Goal: Check status: Check status

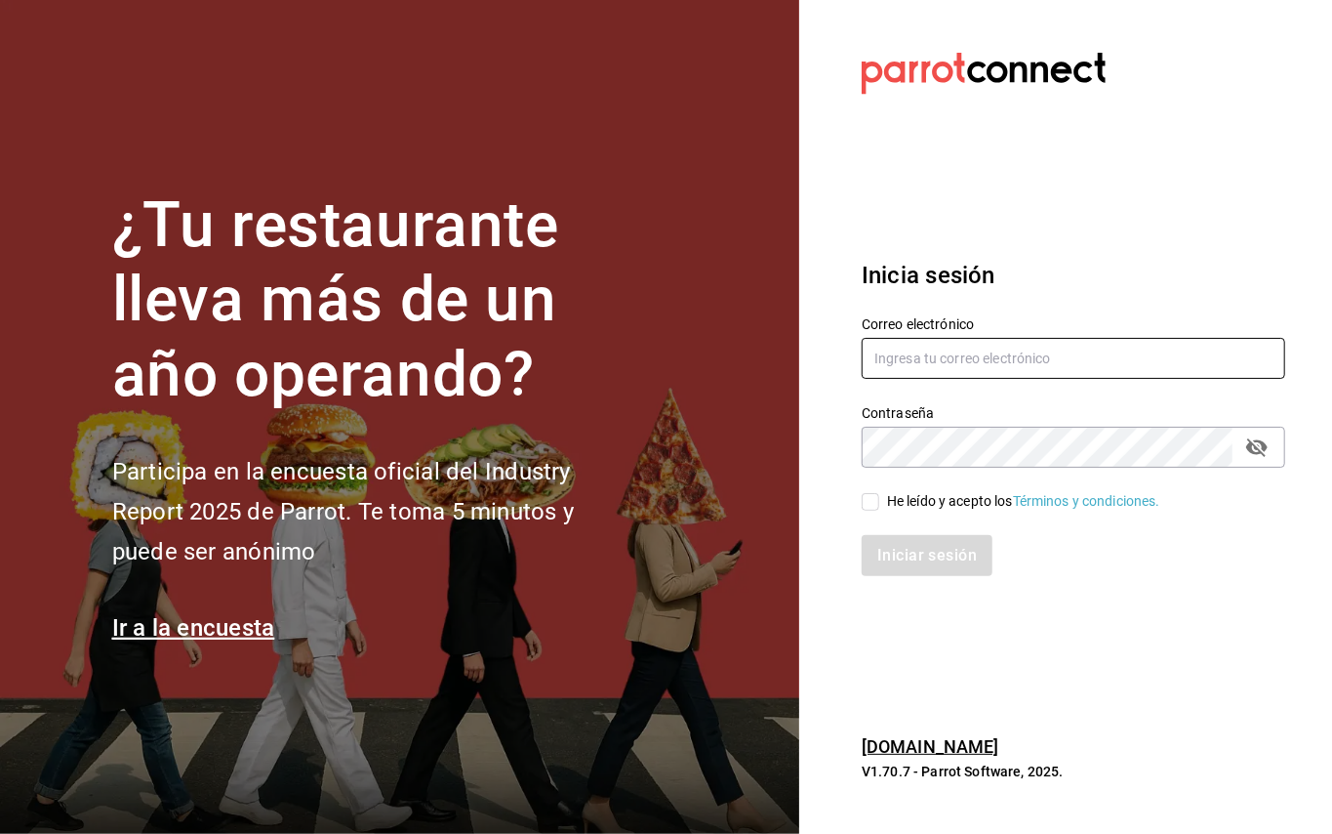
type input "[EMAIL_ADDRESS][DOMAIN_NAME]"
click at [876, 497] on input "He leído y acepto los Términos y condiciones." at bounding box center [871, 502] width 18 height 18
checkbox input "true"
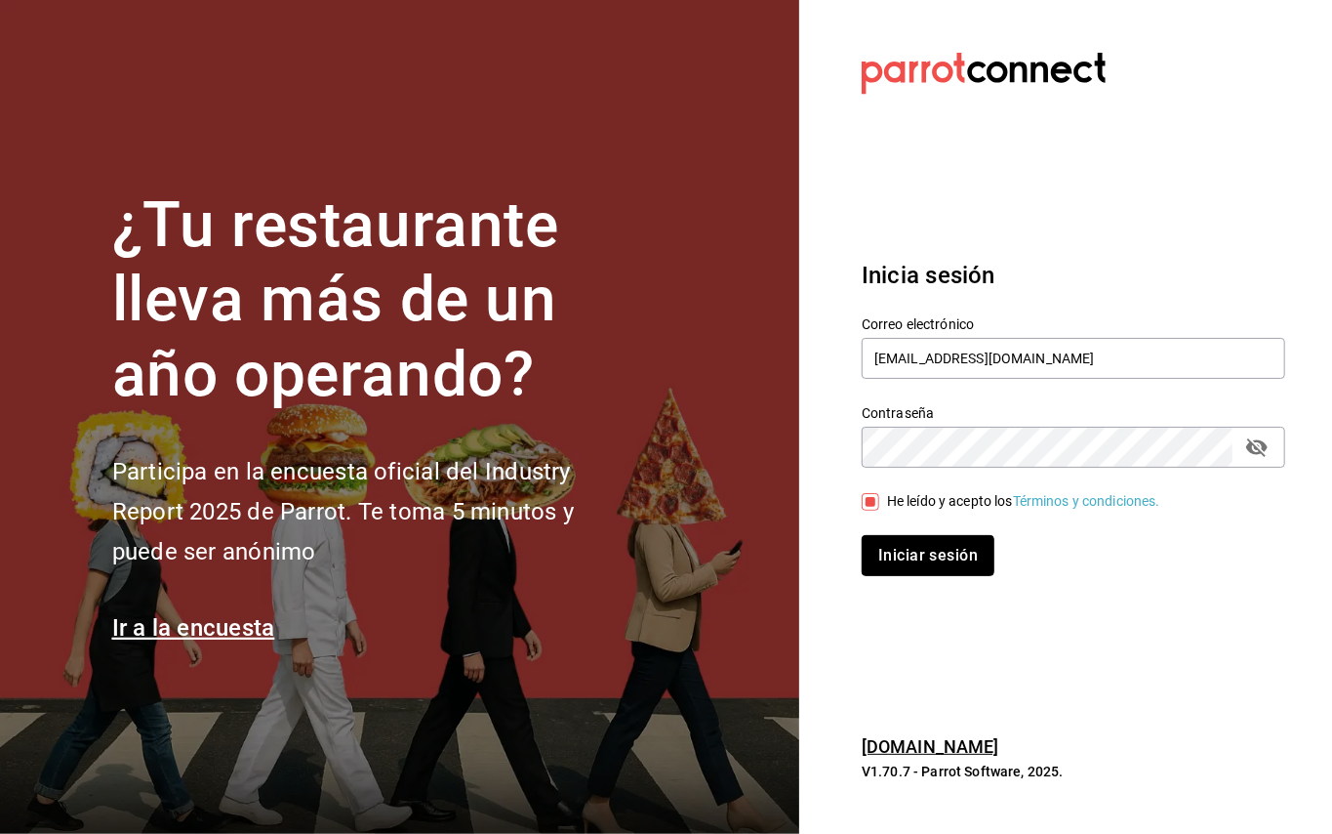
click at [902, 551] on button "Iniciar sesión" at bounding box center [928, 555] width 133 height 41
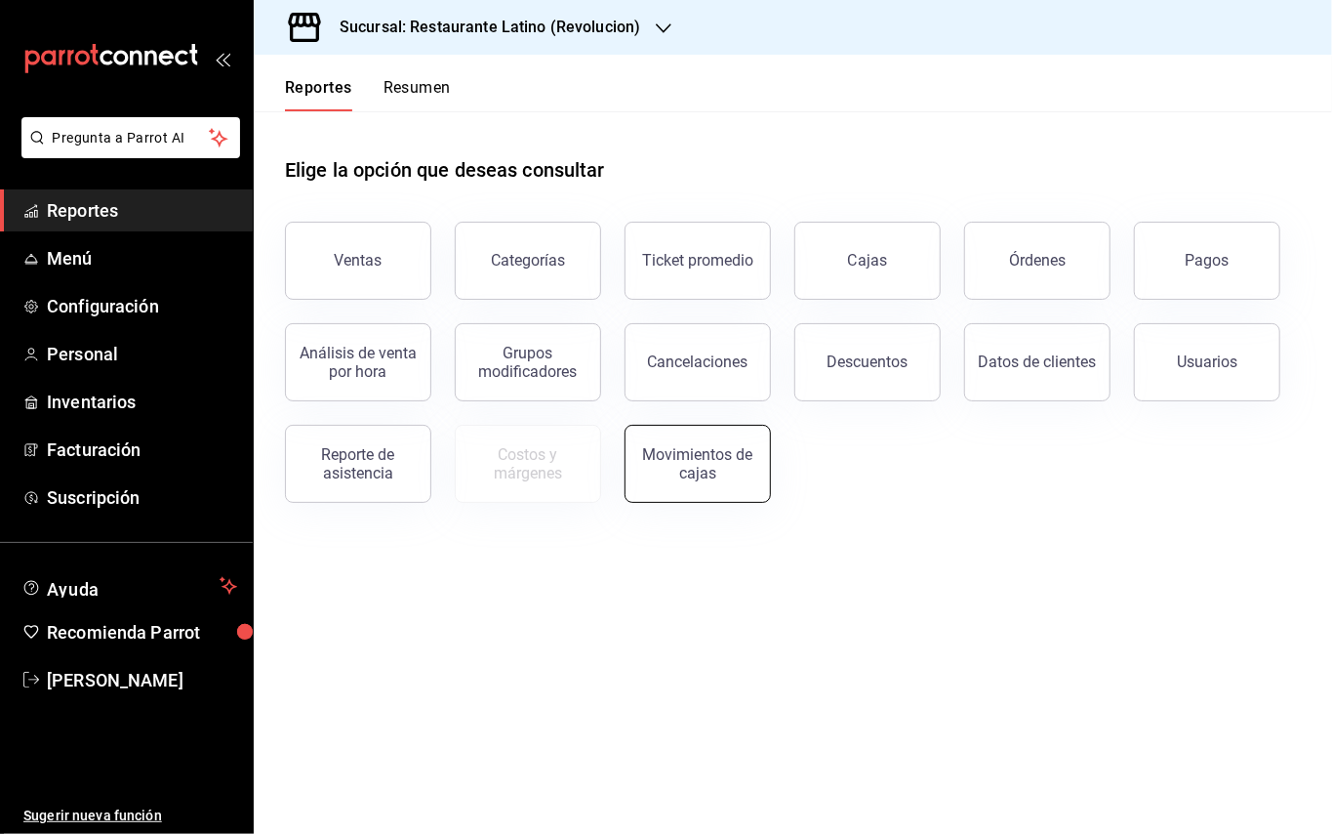
click at [658, 470] on div "Movimientos de cajas" at bounding box center [697, 463] width 121 height 37
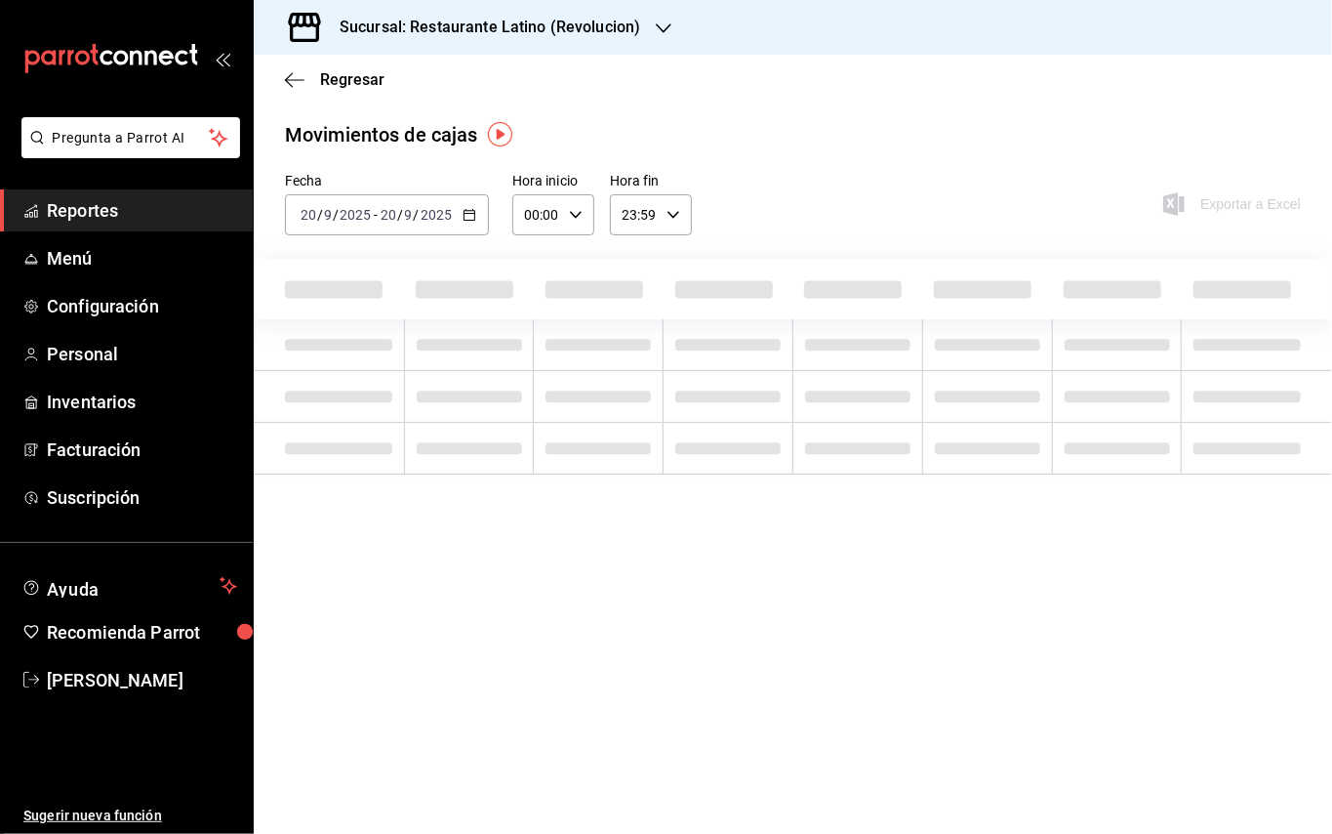
click at [465, 227] on div "[DATE] [DATE] - [DATE] [DATE]" at bounding box center [387, 214] width 204 height 41
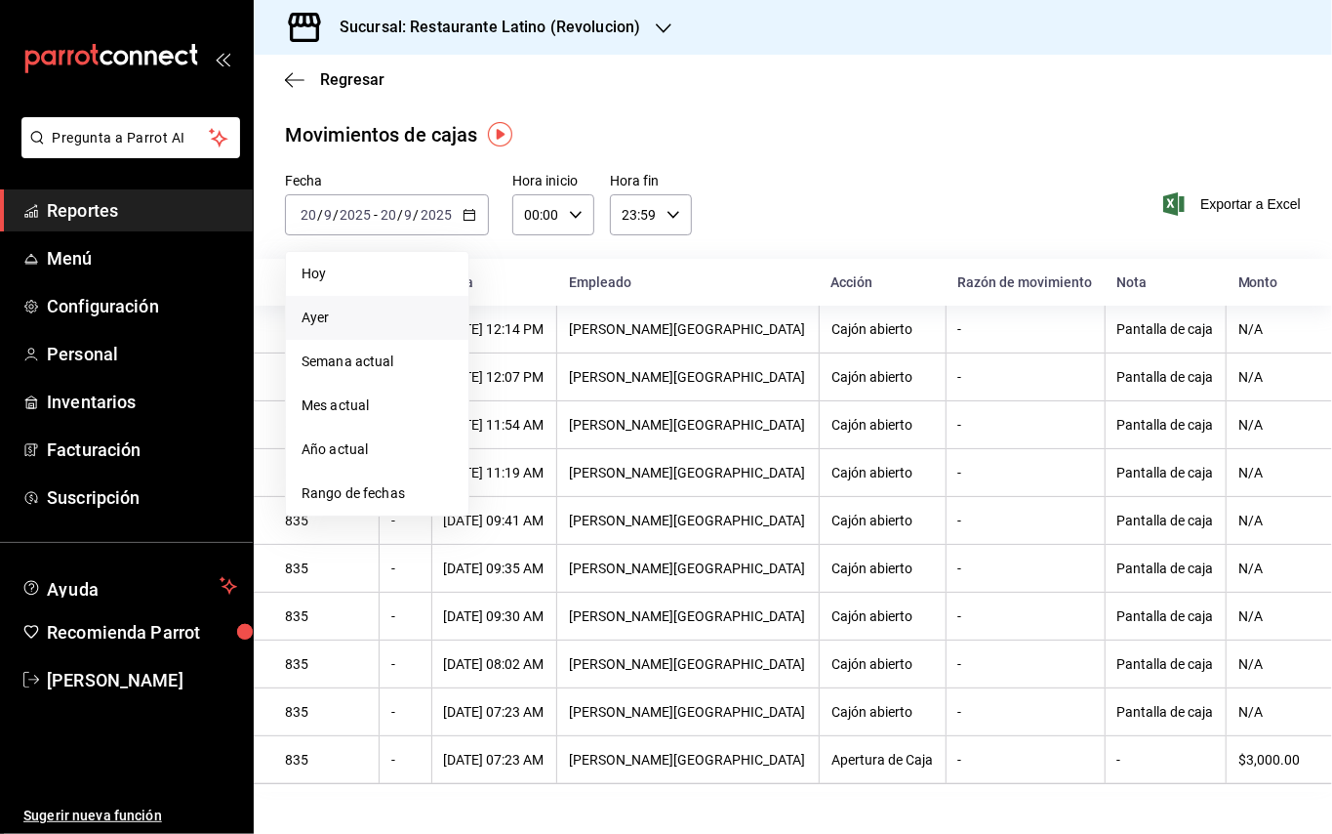
click at [404, 328] on li "Ayer" at bounding box center [377, 318] width 183 height 44
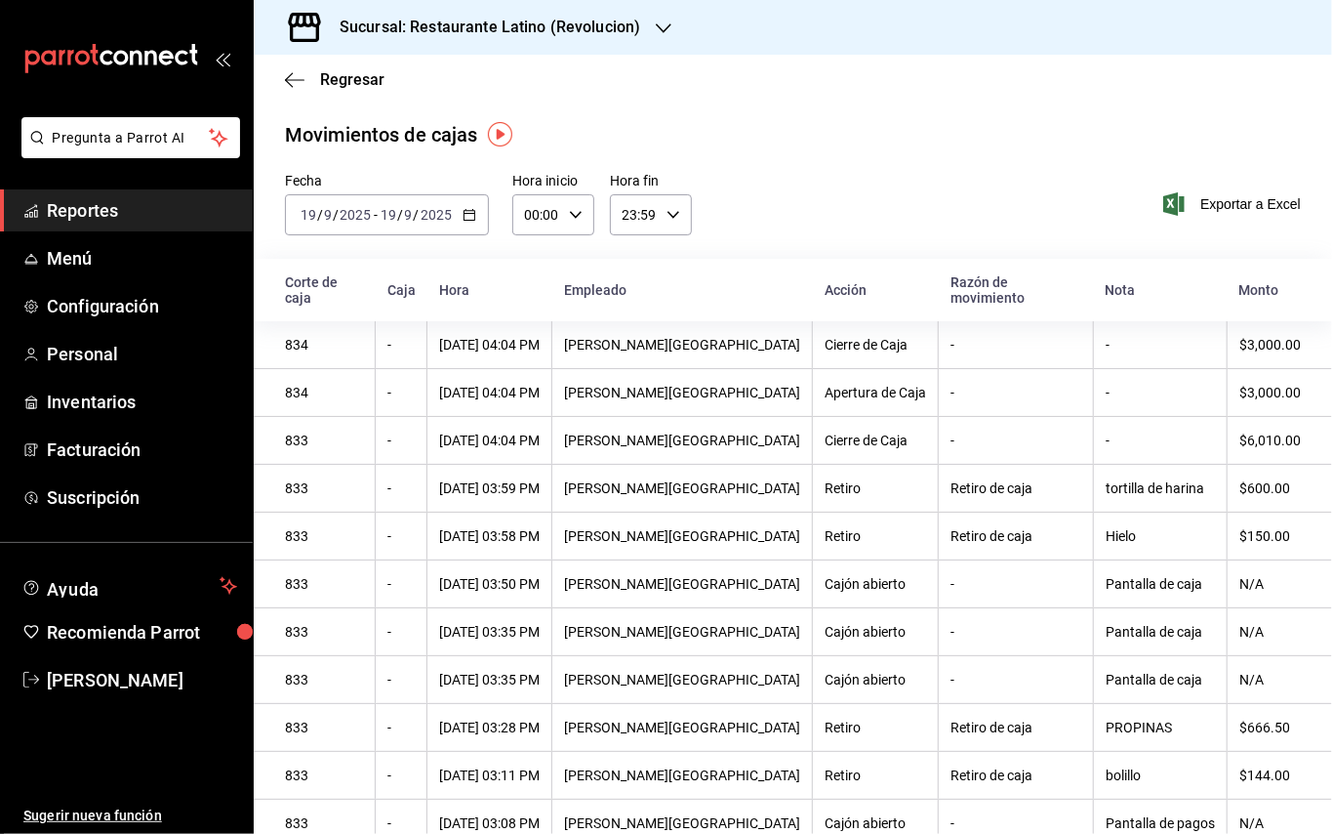
click at [173, 189] on link "Reportes" at bounding box center [126, 210] width 253 height 42
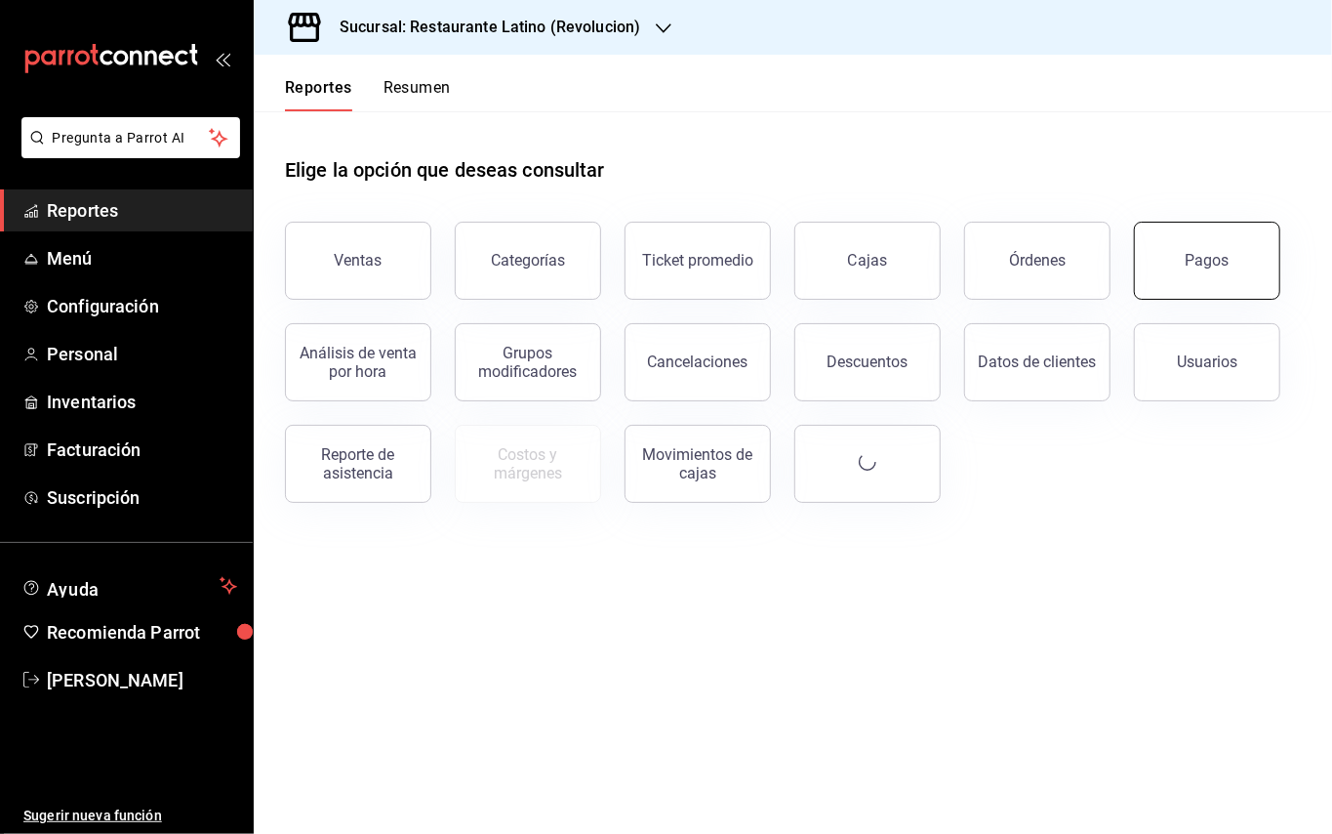
click at [1169, 247] on button "Pagos" at bounding box center [1207, 261] width 146 height 78
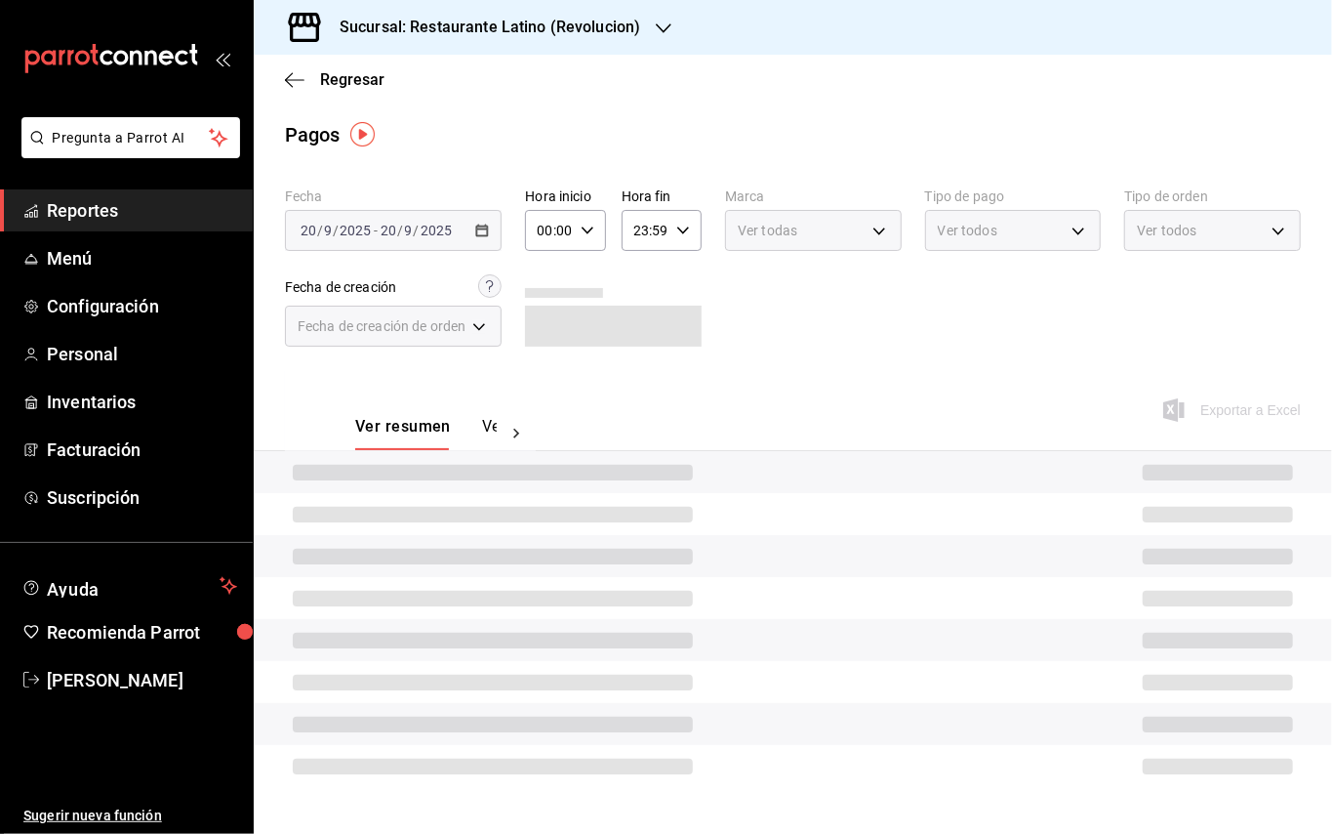
click at [646, 29] on div "Sucursal: Restaurante Latino (Revolucion)" at bounding box center [474, 27] width 410 height 55
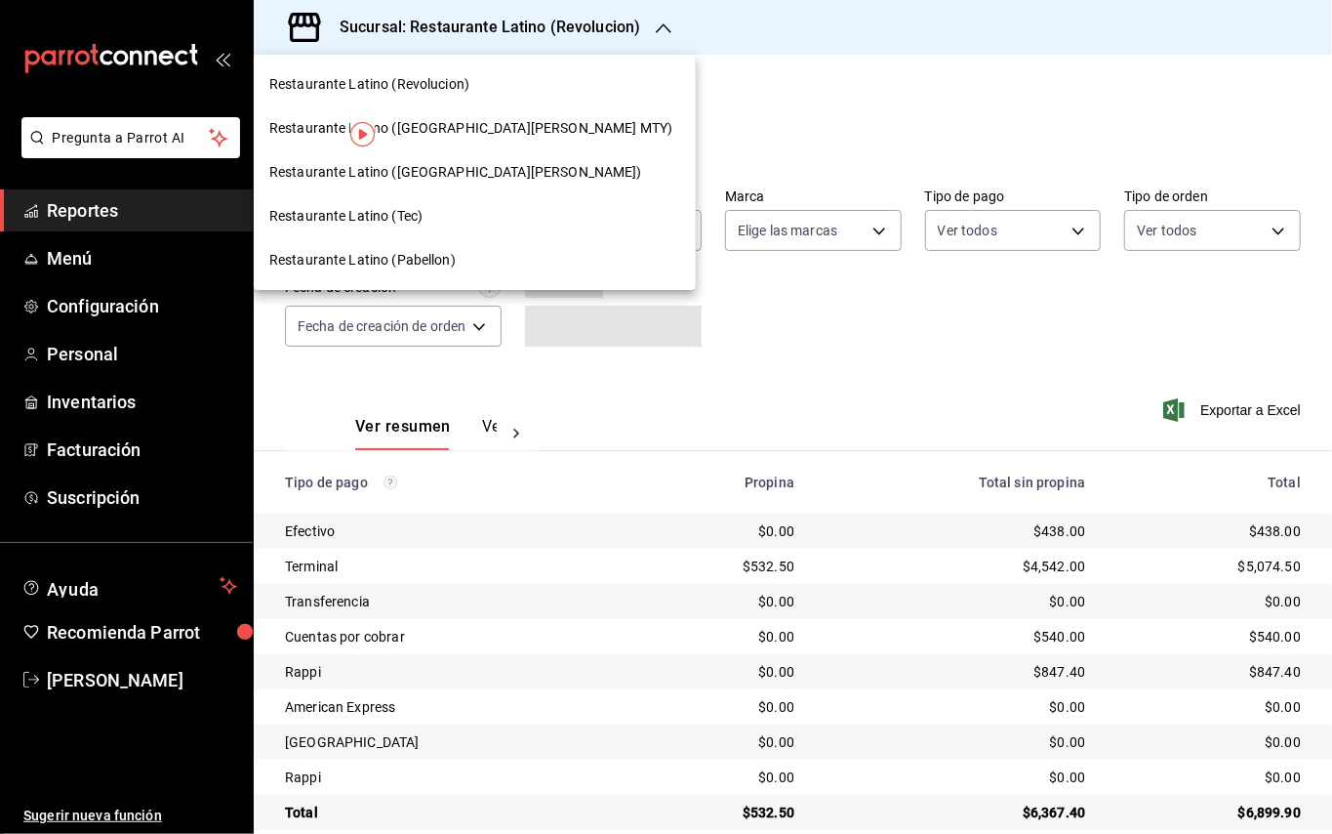
click at [458, 122] on span "Restaurante Latino ([GEOGRAPHIC_DATA][PERSON_NAME] MTY)" at bounding box center [470, 128] width 403 height 20
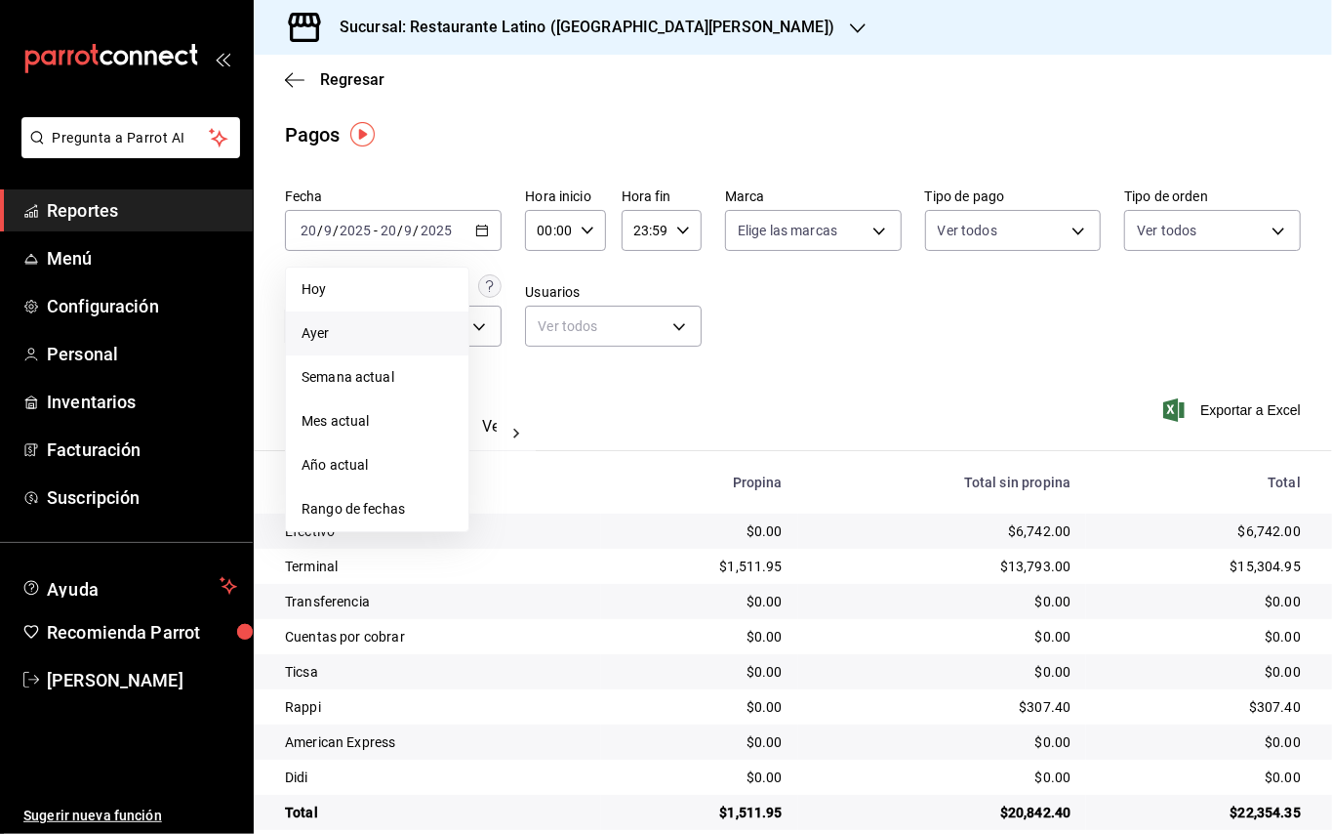
click at [371, 336] on span "Ayer" at bounding box center [377, 333] width 151 height 20
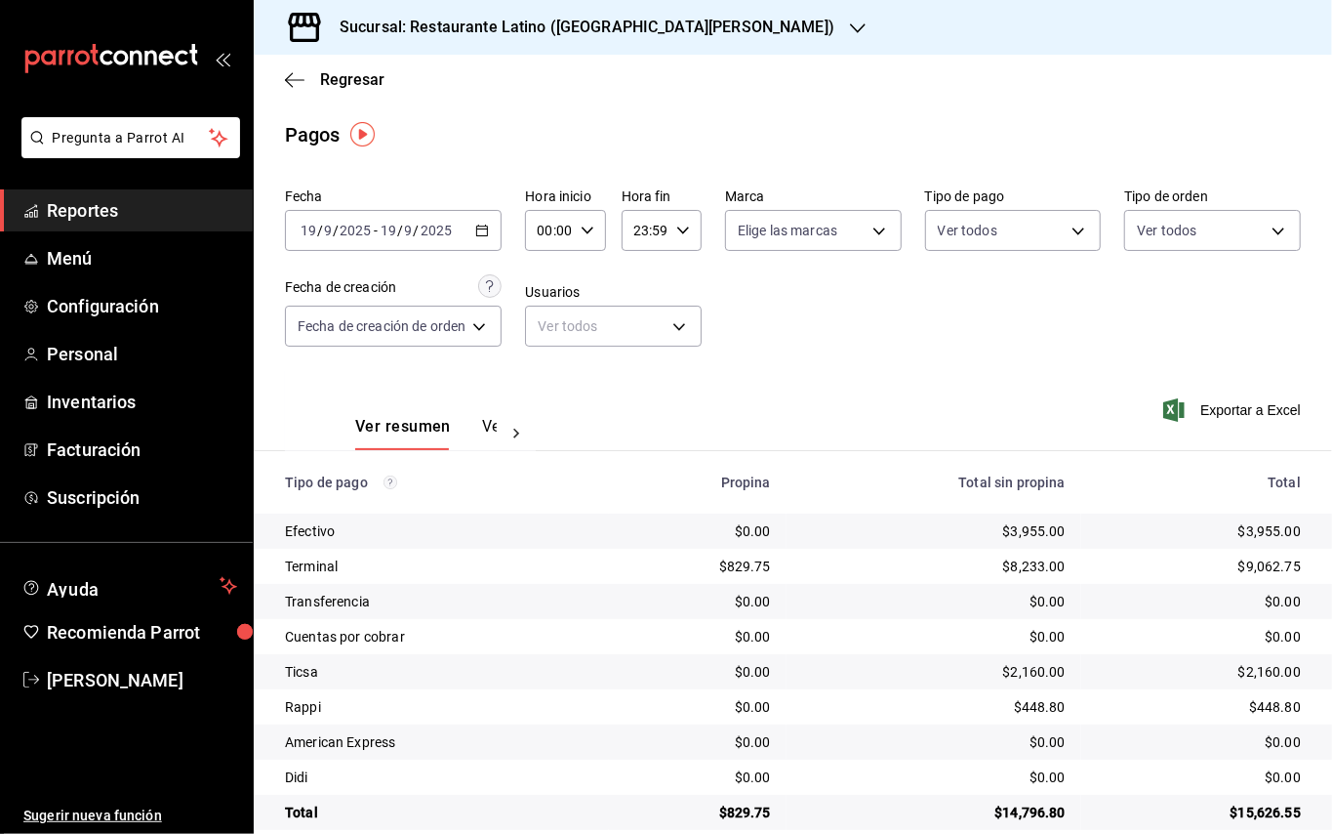
click at [539, 12] on div "Sucursal: Restaurante Latino ([GEOGRAPHIC_DATA][PERSON_NAME])" at bounding box center [571, 27] width 604 height 55
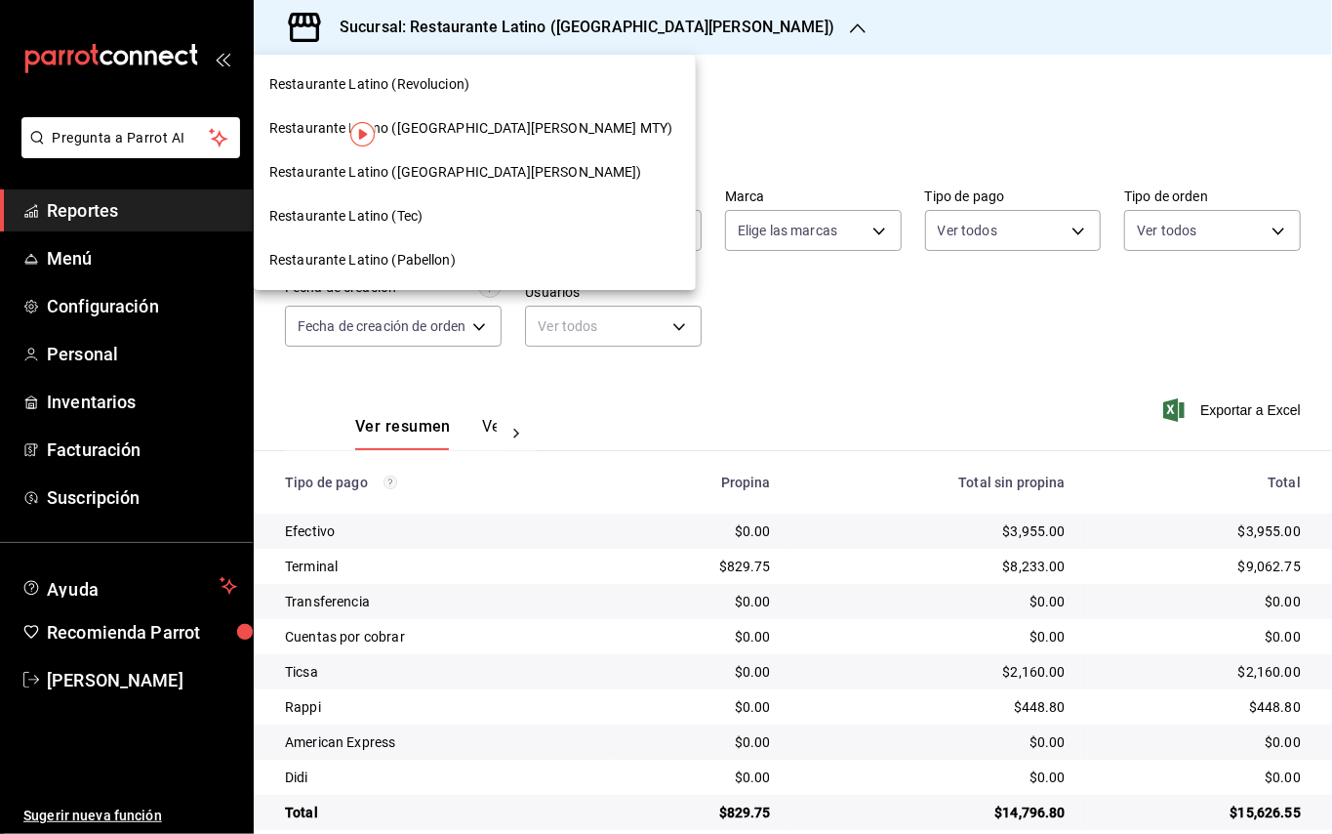
click at [447, 94] on span "Restaurante Latino (Revolucion)" at bounding box center [369, 84] width 200 height 20
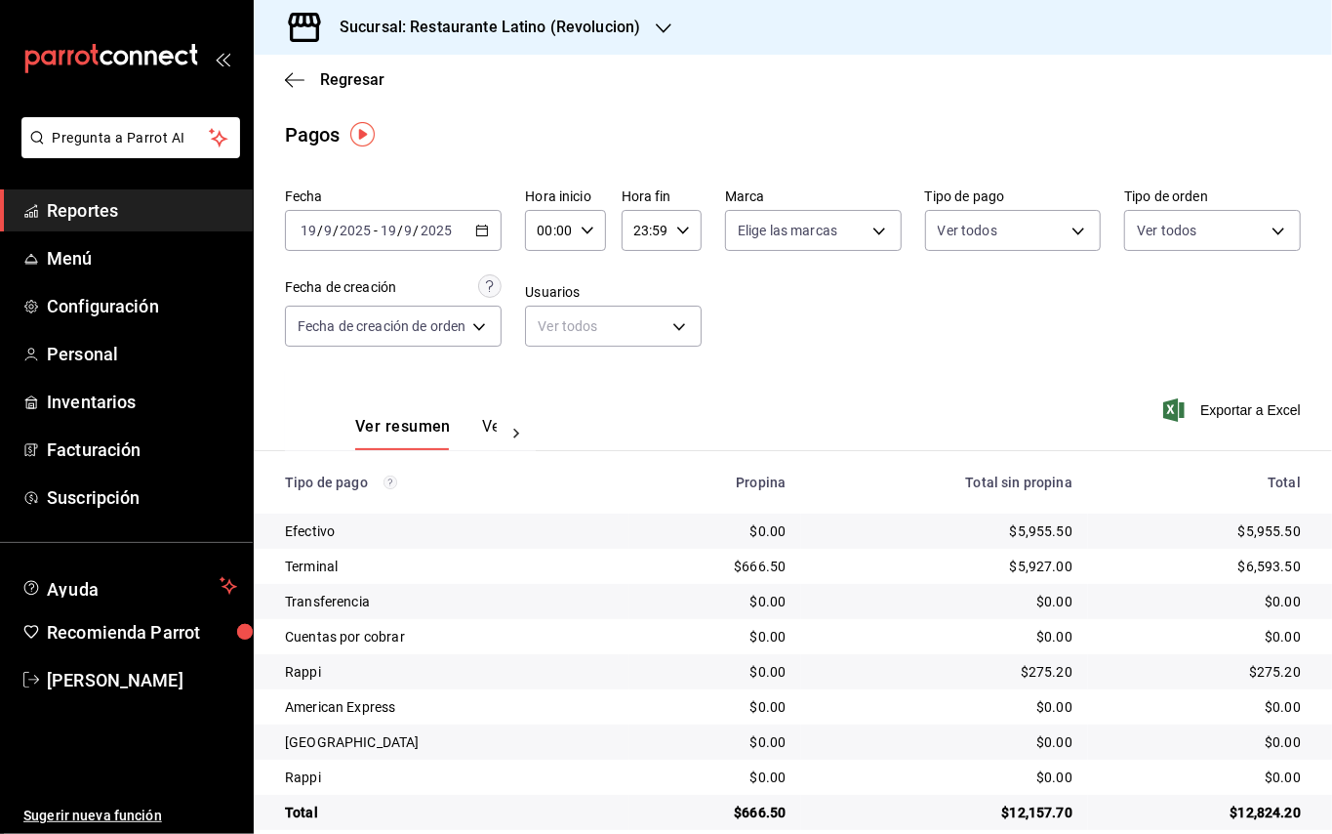
click at [527, 41] on div "Sucursal: Restaurante Latino (Revolucion)" at bounding box center [474, 27] width 410 height 55
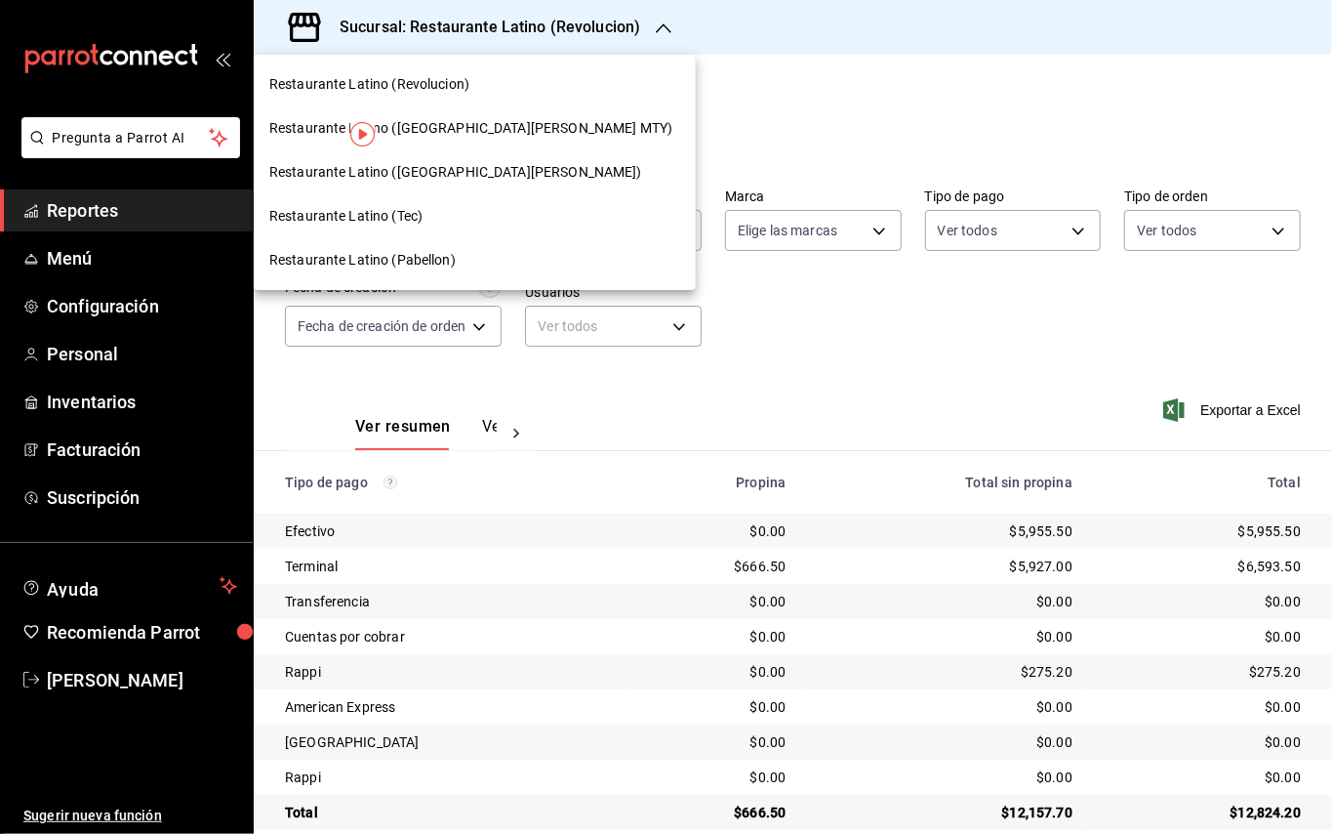
click at [342, 248] on div "Restaurante Latino (Pabellon)" at bounding box center [475, 260] width 442 height 44
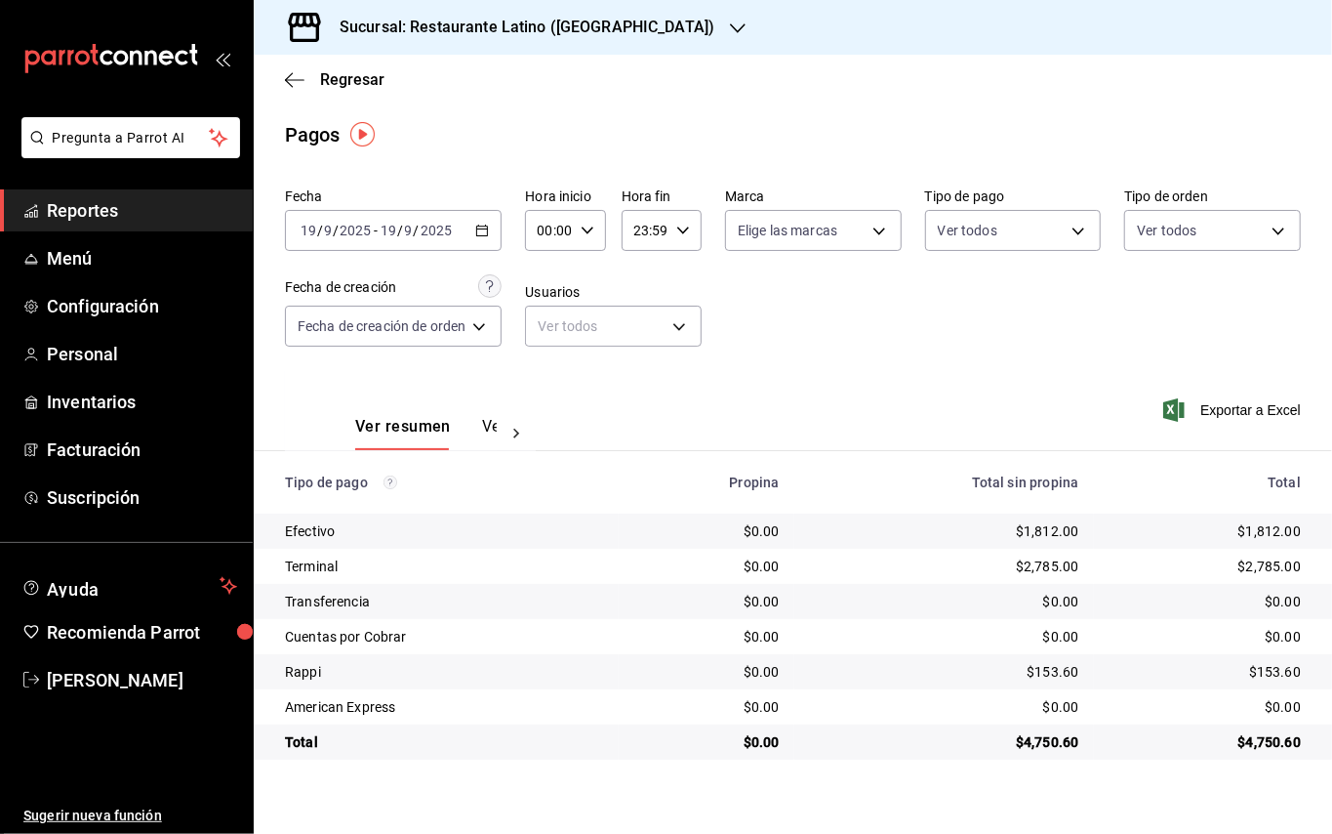
click at [583, 12] on div "Sucursal: Restaurante Latino ([GEOGRAPHIC_DATA])" at bounding box center [511, 27] width 484 height 55
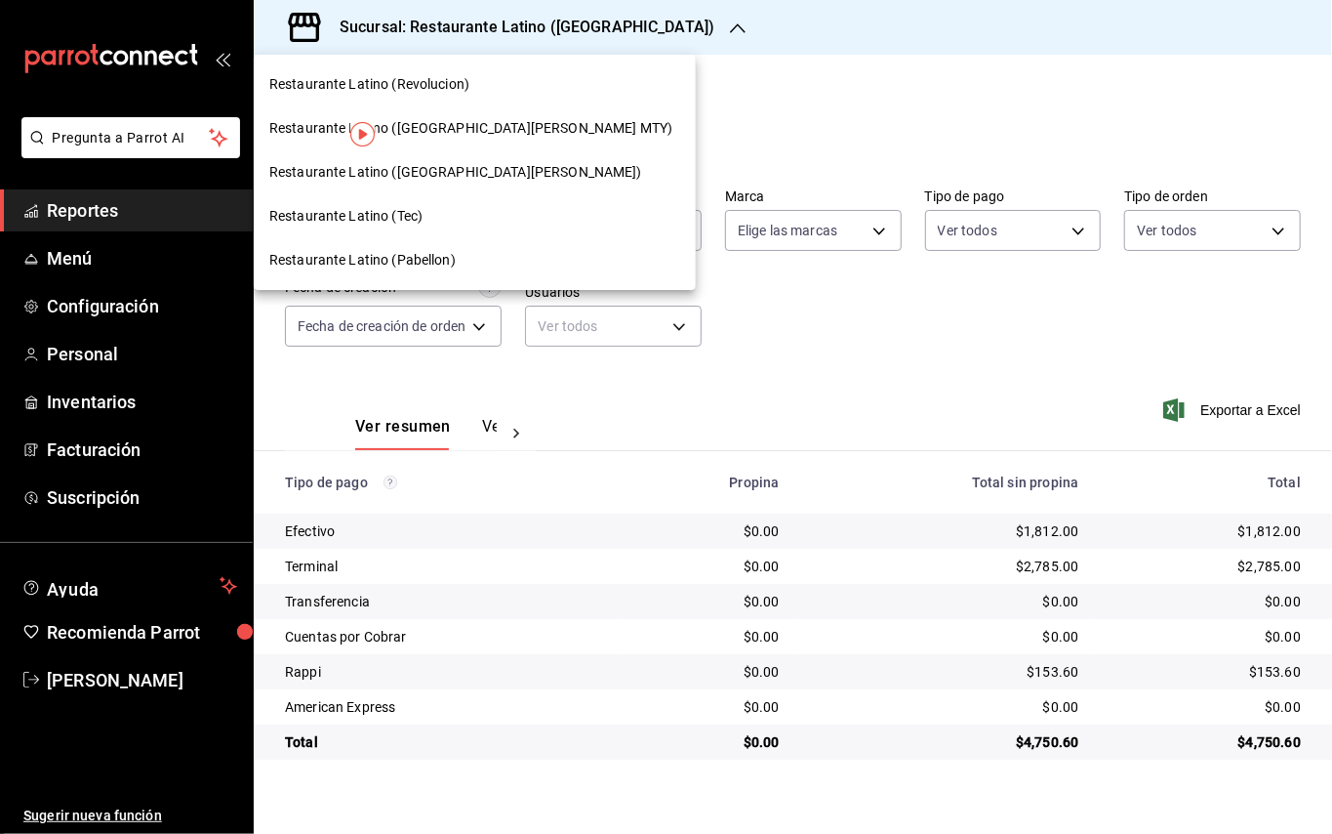
click at [469, 94] on div "Restaurante Latino (Revolucion)" at bounding box center [474, 84] width 411 height 20
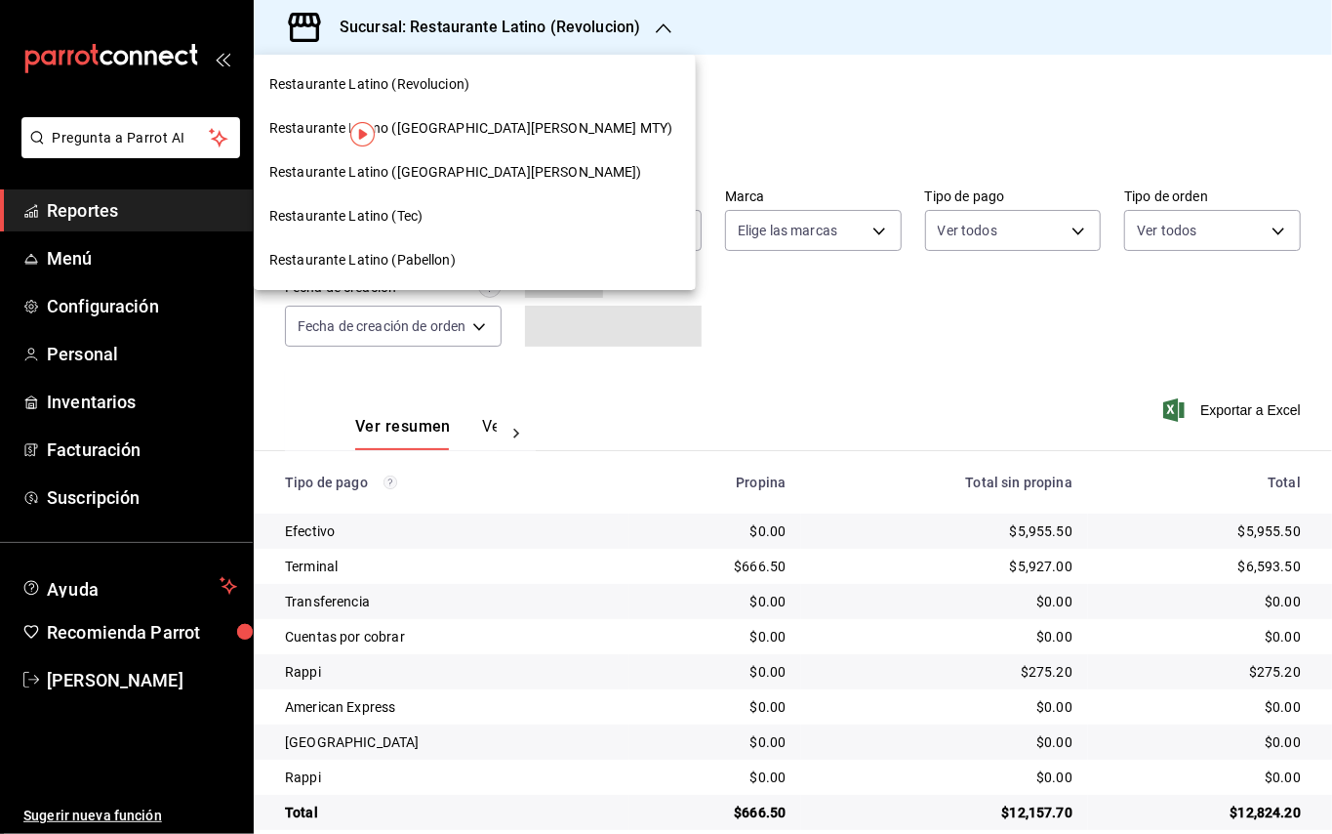
click at [439, 162] on span "Restaurante Latino ([GEOGRAPHIC_DATA][PERSON_NAME])" at bounding box center [455, 172] width 373 height 20
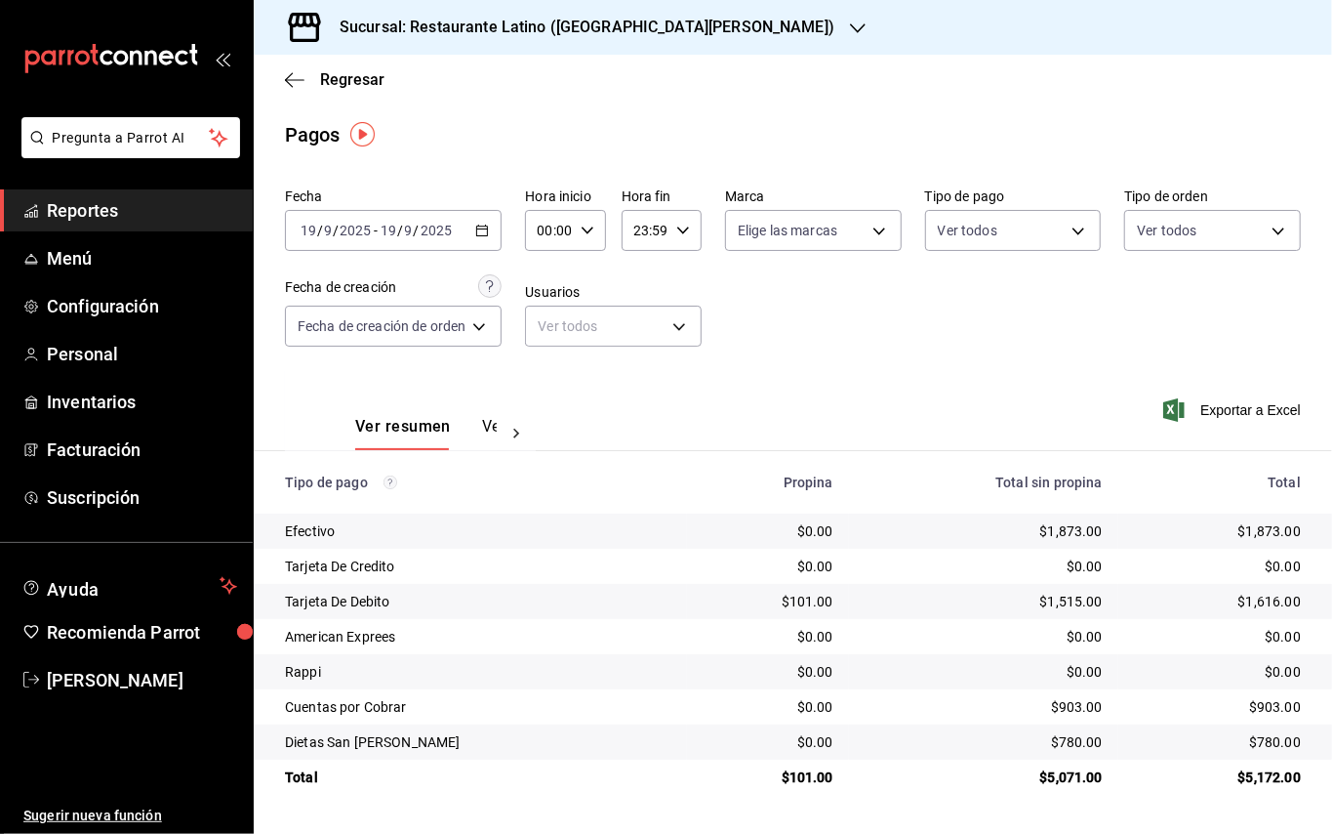
click at [591, 25] on h3 "Sucursal: Restaurante Latino ([GEOGRAPHIC_DATA][PERSON_NAME])" at bounding box center [579, 27] width 510 height 23
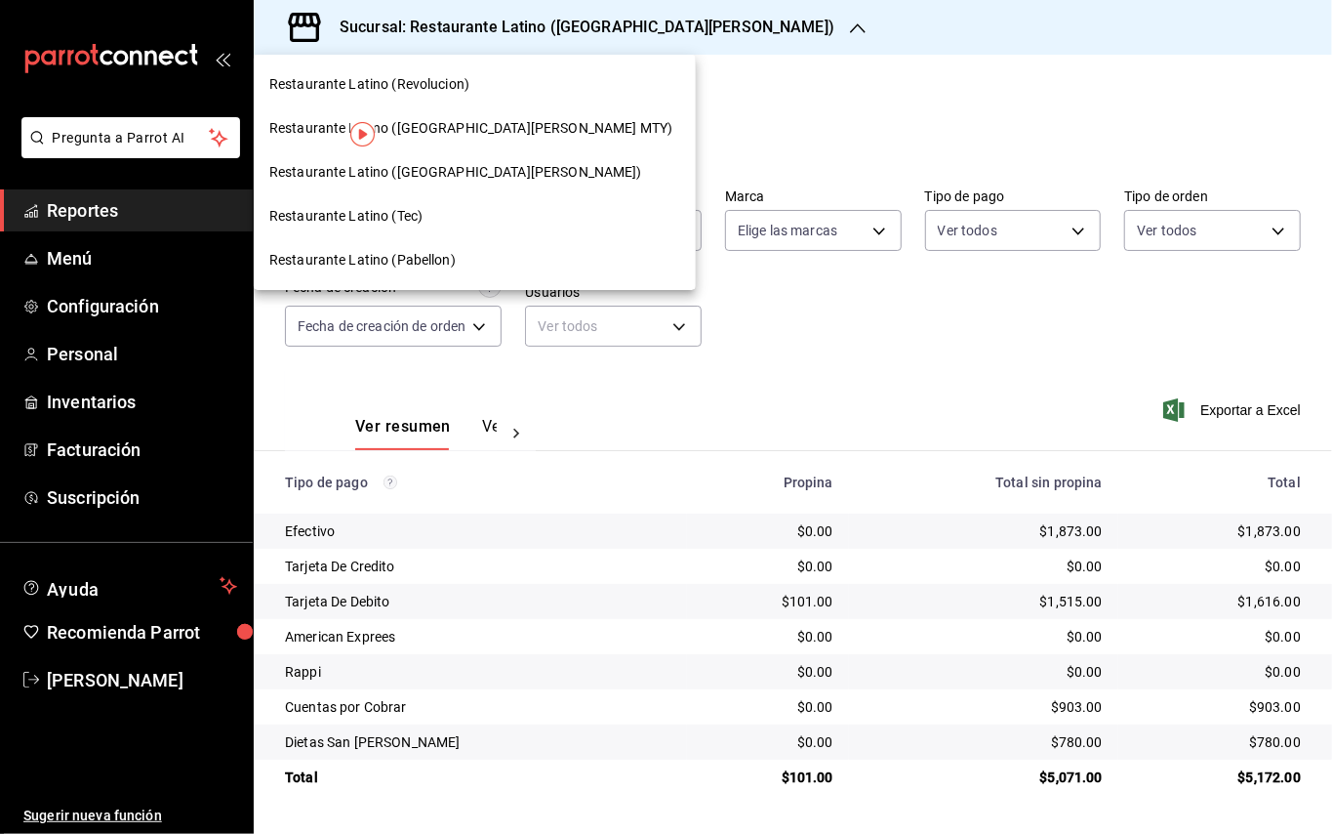
click at [410, 212] on span "Restaurante Latino (Tec)" at bounding box center [345, 216] width 153 height 20
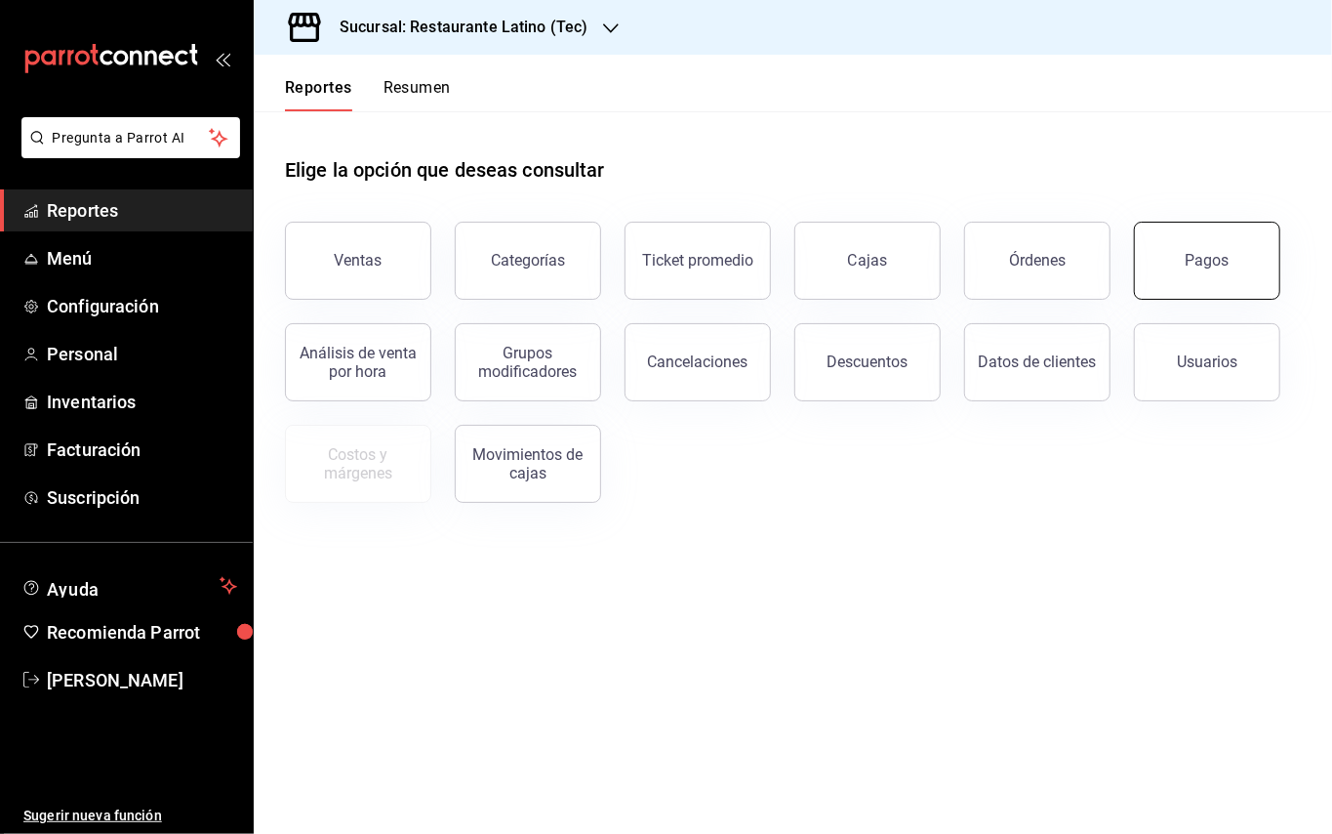
click at [1214, 250] on button "Pagos" at bounding box center [1207, 261] width 146 height 78
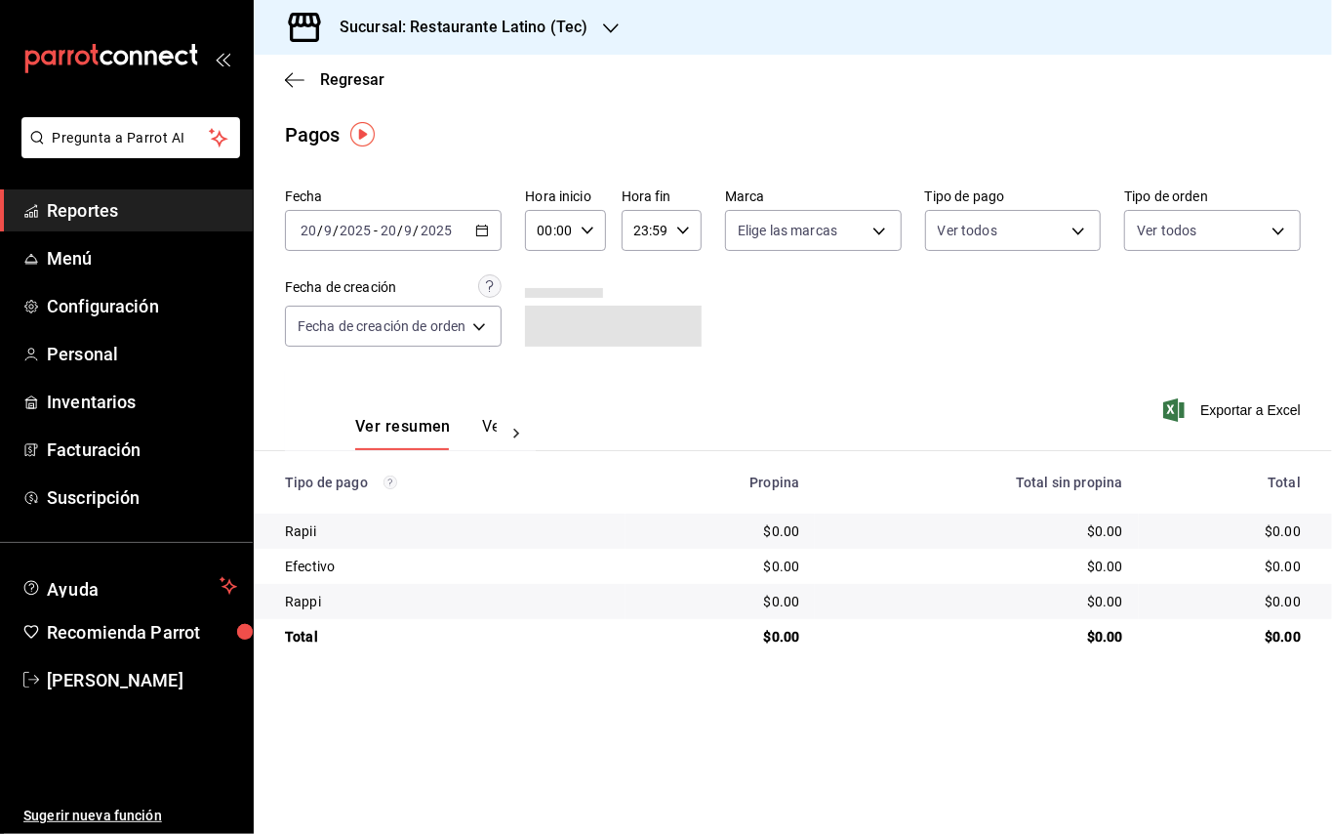
click at [586, 37] on div "Sucursal: Restaurante Latino (Tec)" at bounding box center [447, 27] width 357 height 55
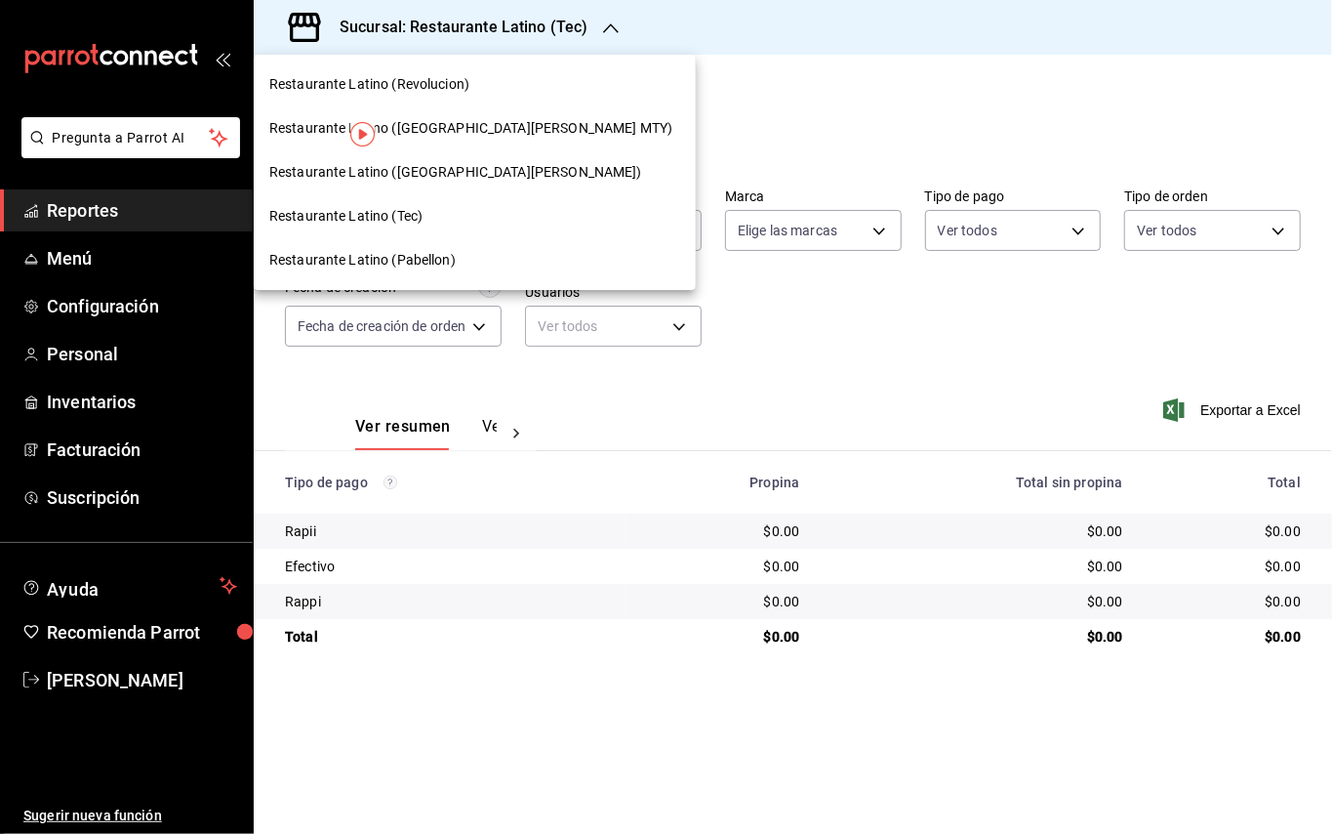
click at [462, 129] on span "Restaurante Latino ([GEOGRAPHIC_DATA][PERSON_NAME] MTY)" at bounding box center [470, 128] width 403 height 20
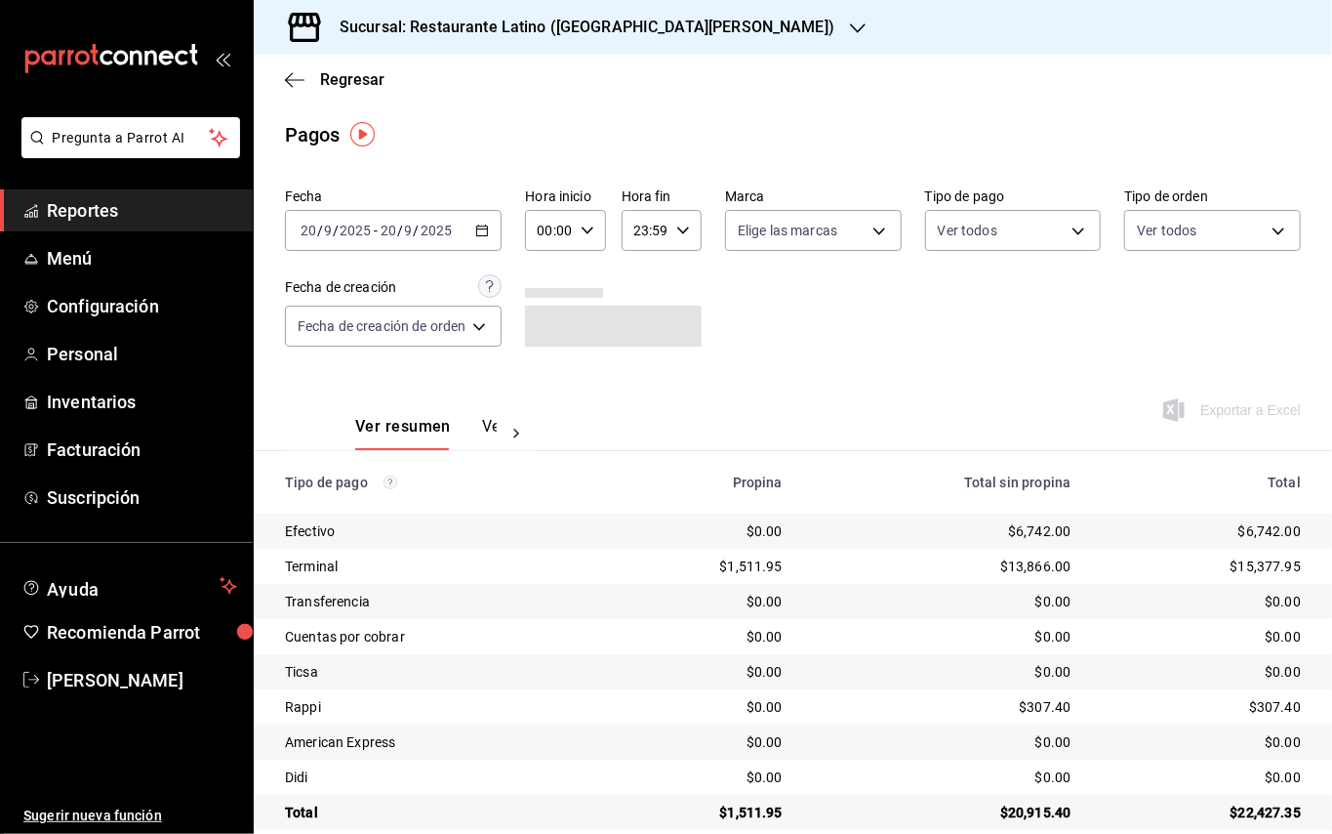
click at [688, 27] on h3 "Sucursal: Restaurante Latino ([GEOGRAPHIC_DATA][PERSON_NAME])" at bounding box center [579, 27] width 510 height 23
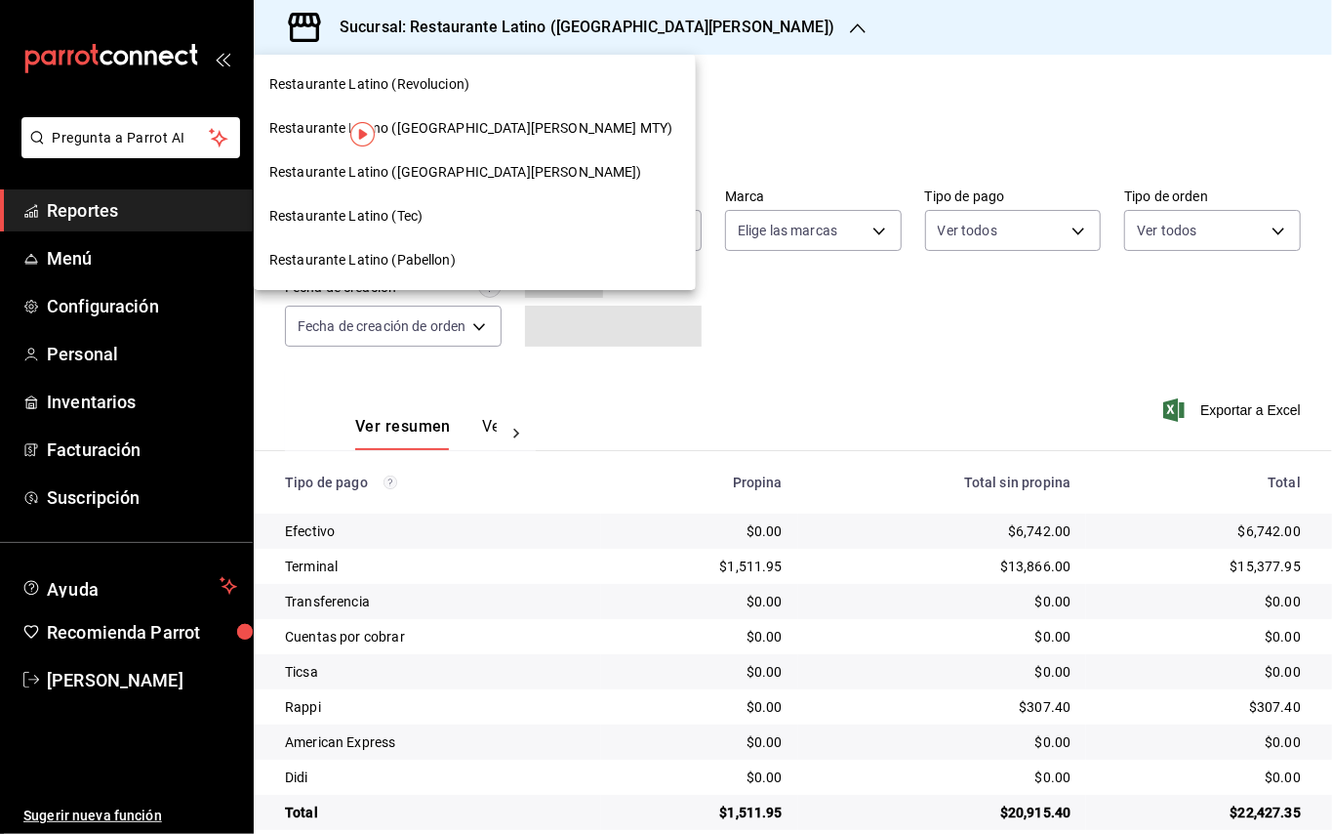
click at [790, 95] on div at bounding box center [666, 417] width 1332 height 834
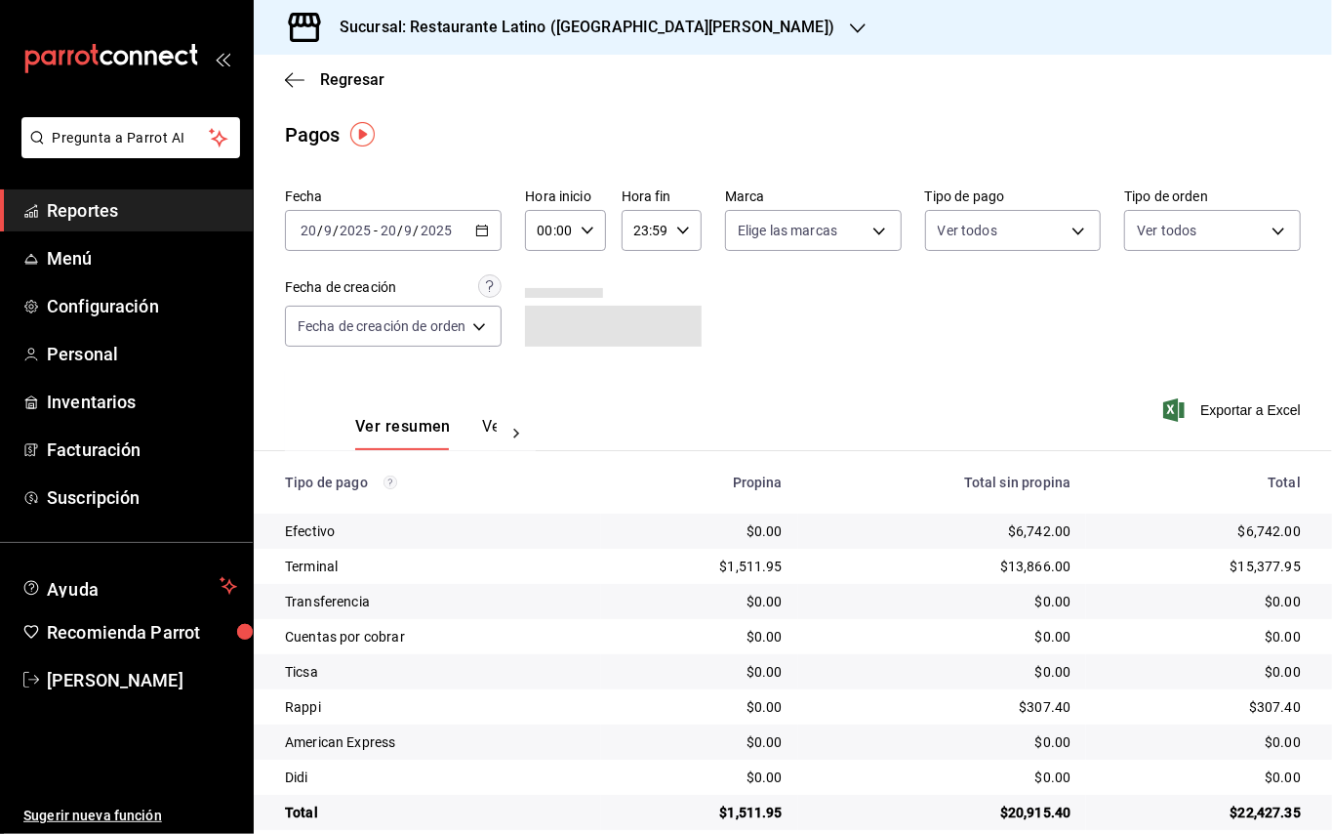
click at [646, 185] on div at bounding box center [666, 417] width 1332 height 834
click at [489, 230] on icon "button" at bounding box center [482, 231] width 14 height 14
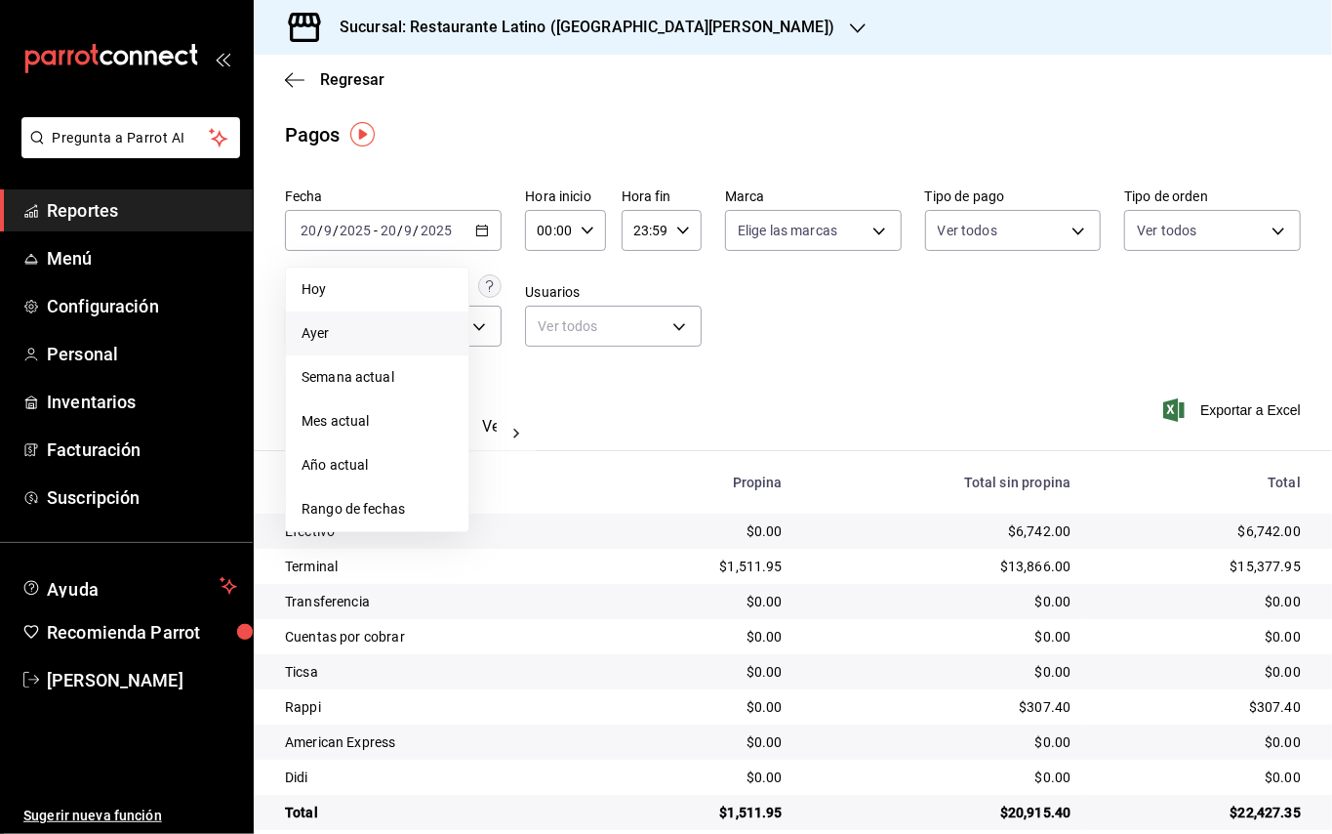
click at [385, 329] on span "Ayer" at bounding box center [377, 333] width 151 height 20
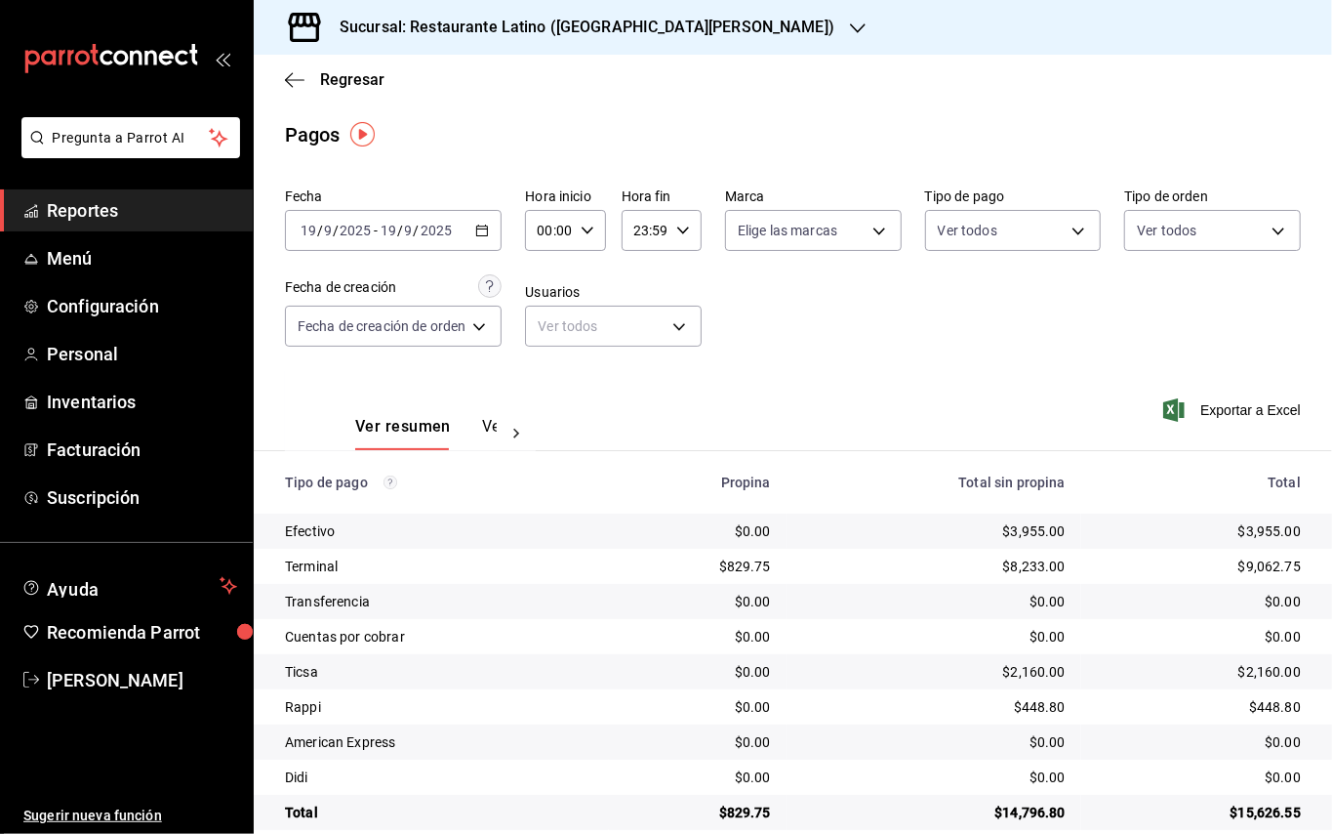
click at [494, 418] on button "Ver pagos" at bounding box center [518, 433] width 73 height 33
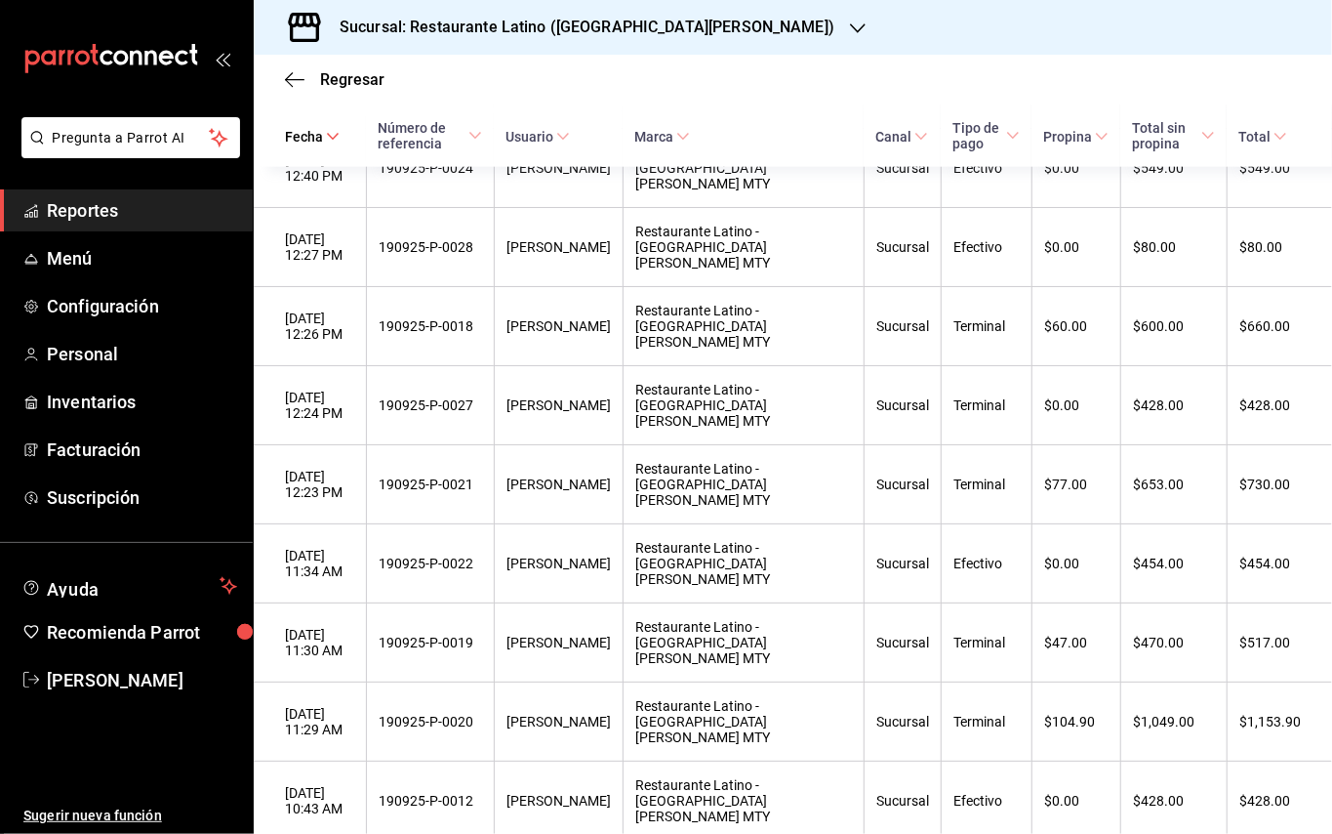
scroll to position [1345, 0]
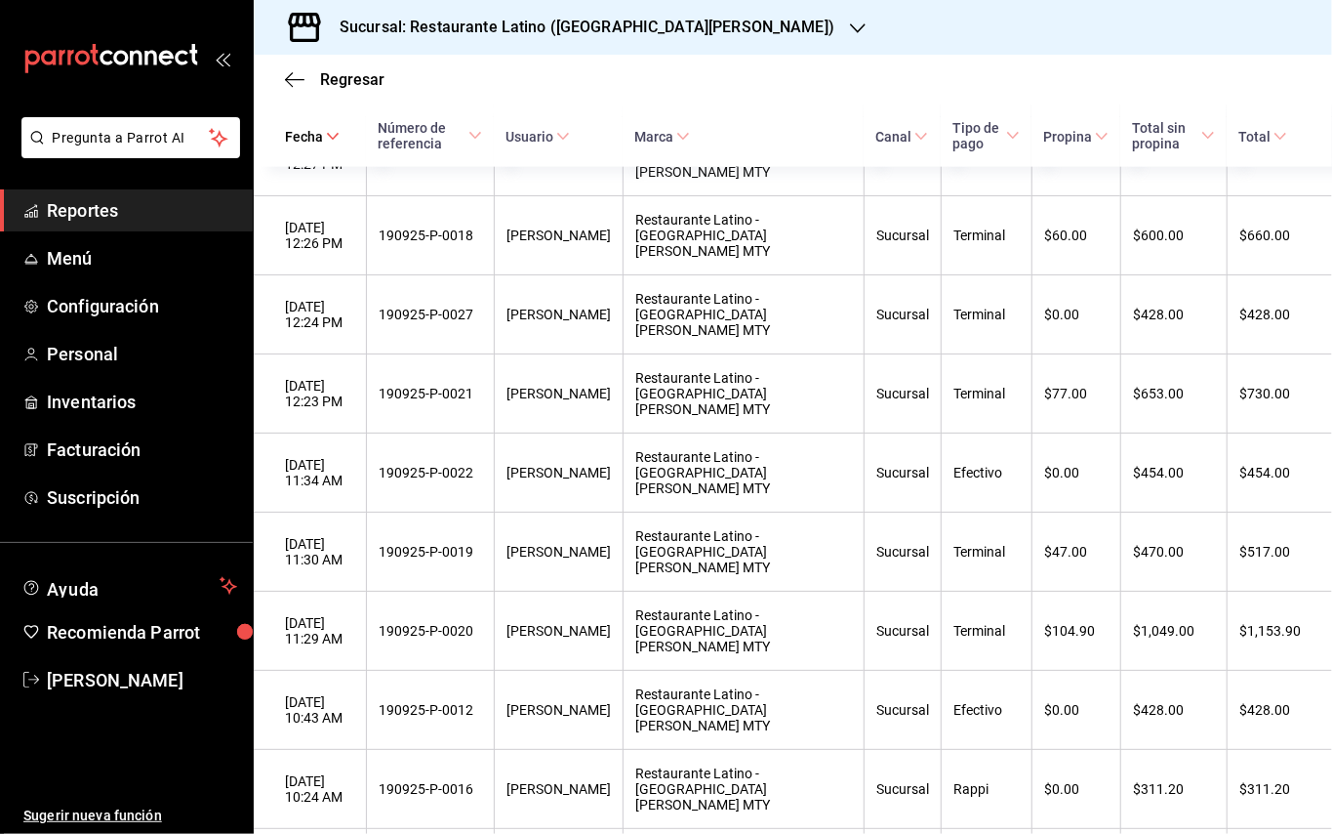
click at [469, 33] on h3 "Sucursal: Restaurante Latino ([GEOGRAPHIC_DATA][PERSON_NAME])" at bounding box center [579, 27] width 510 height 23
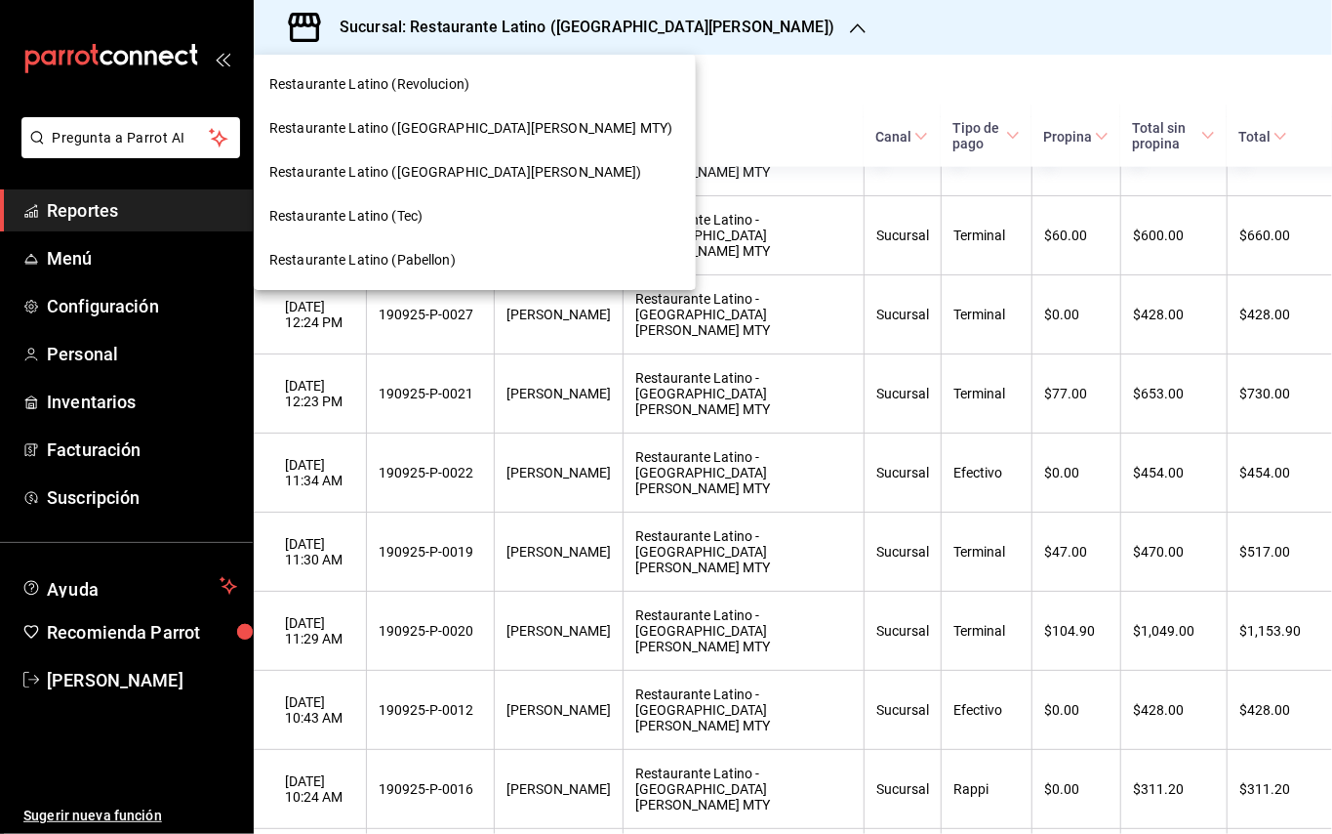
click at [439, 91] on span "Restaurante Latino (Revolucion)" at bounding box center [369, 84] width 200 height 20
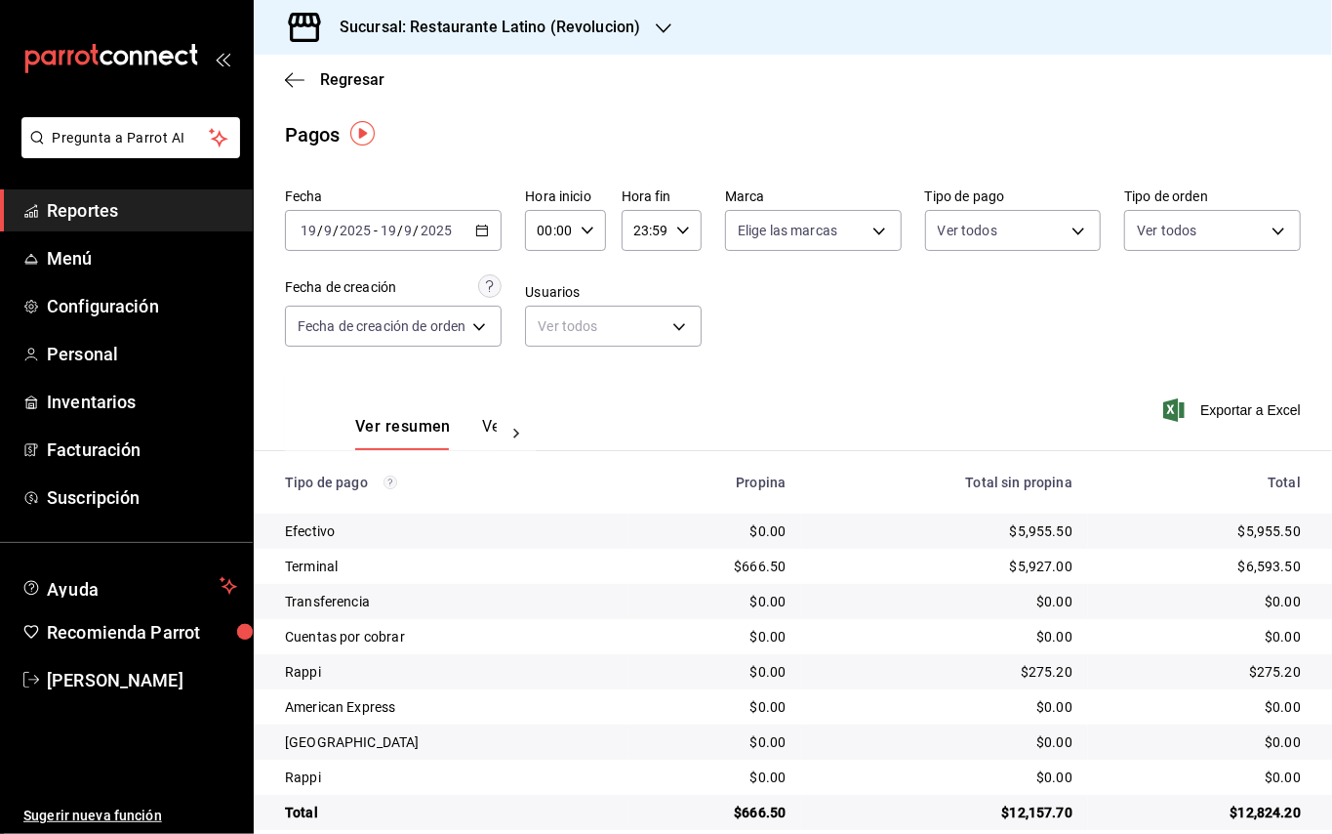
scroll to position [28, 0]
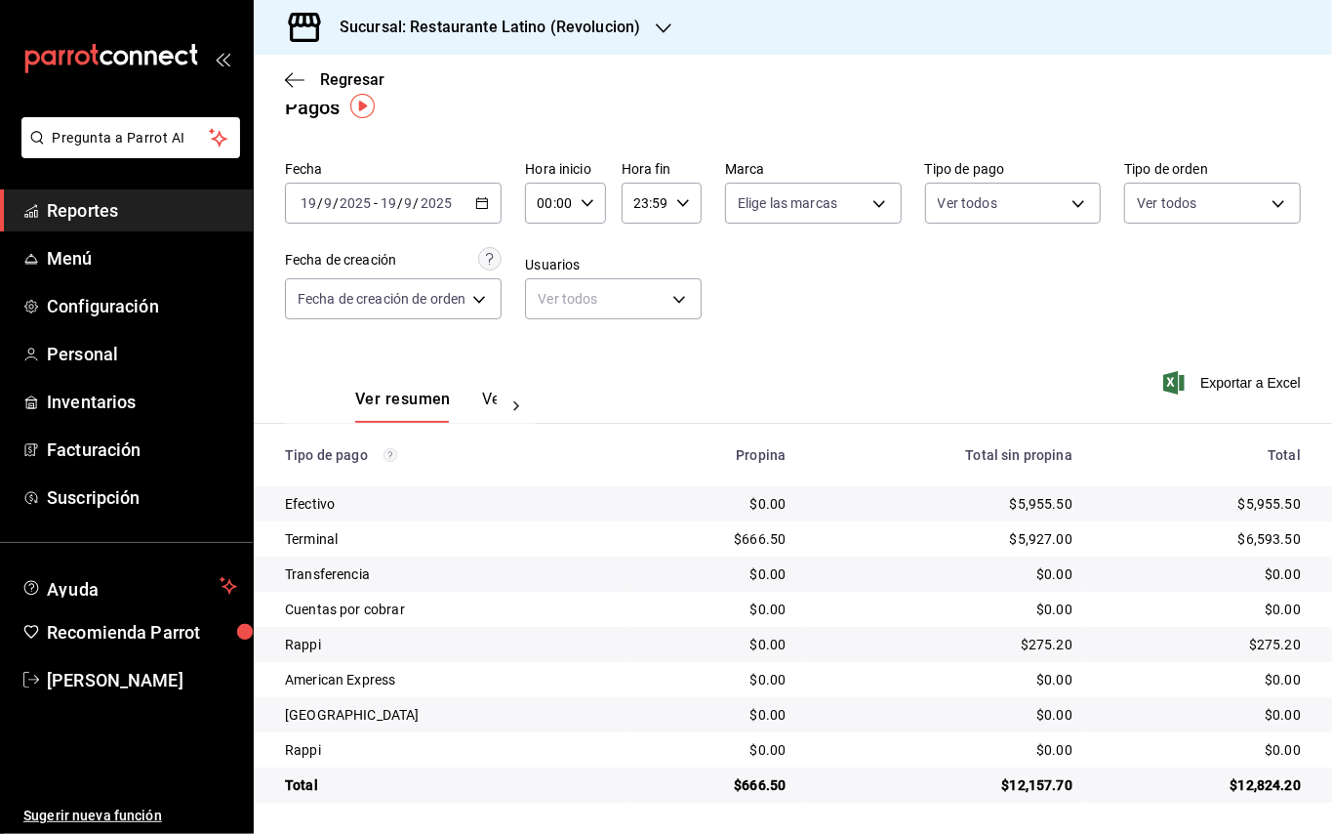
click at [492, 389] on button "Ver pagos" at bounding box center [518, 405] width 73 height 33
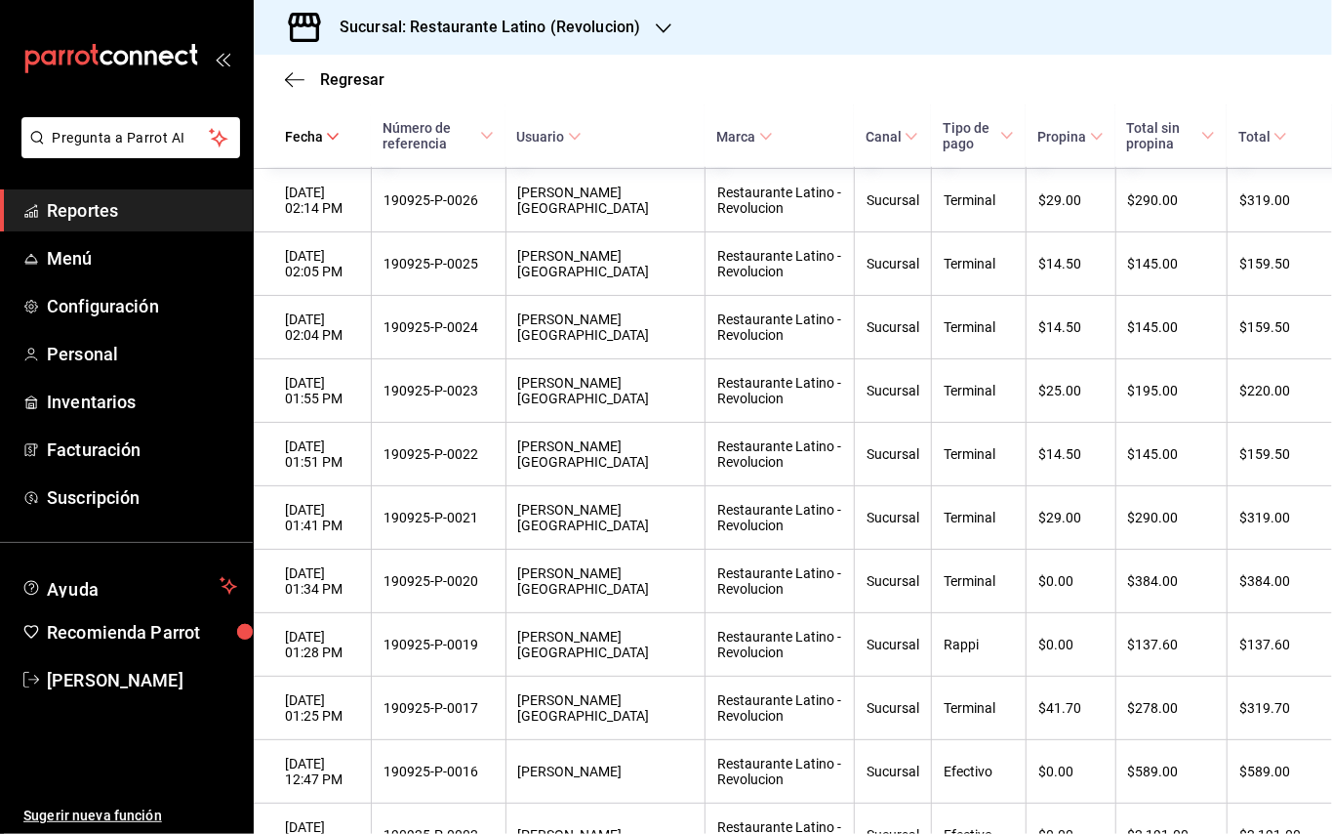
scroll to position [926, 0]
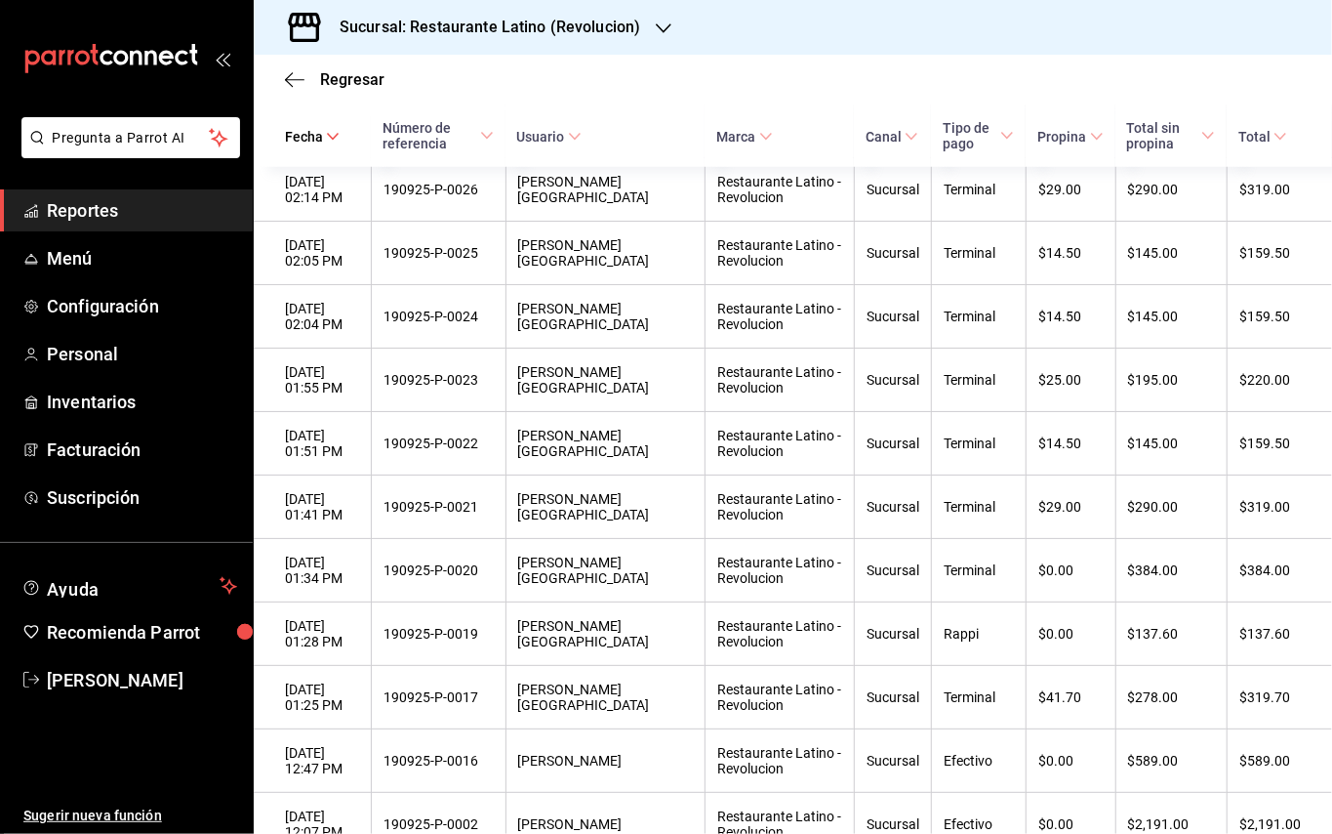
click at [568, 41] on div "Sucursal: Restaurante Latino (Revolucion)" at bounding box center [474, 27] width 410 height 55
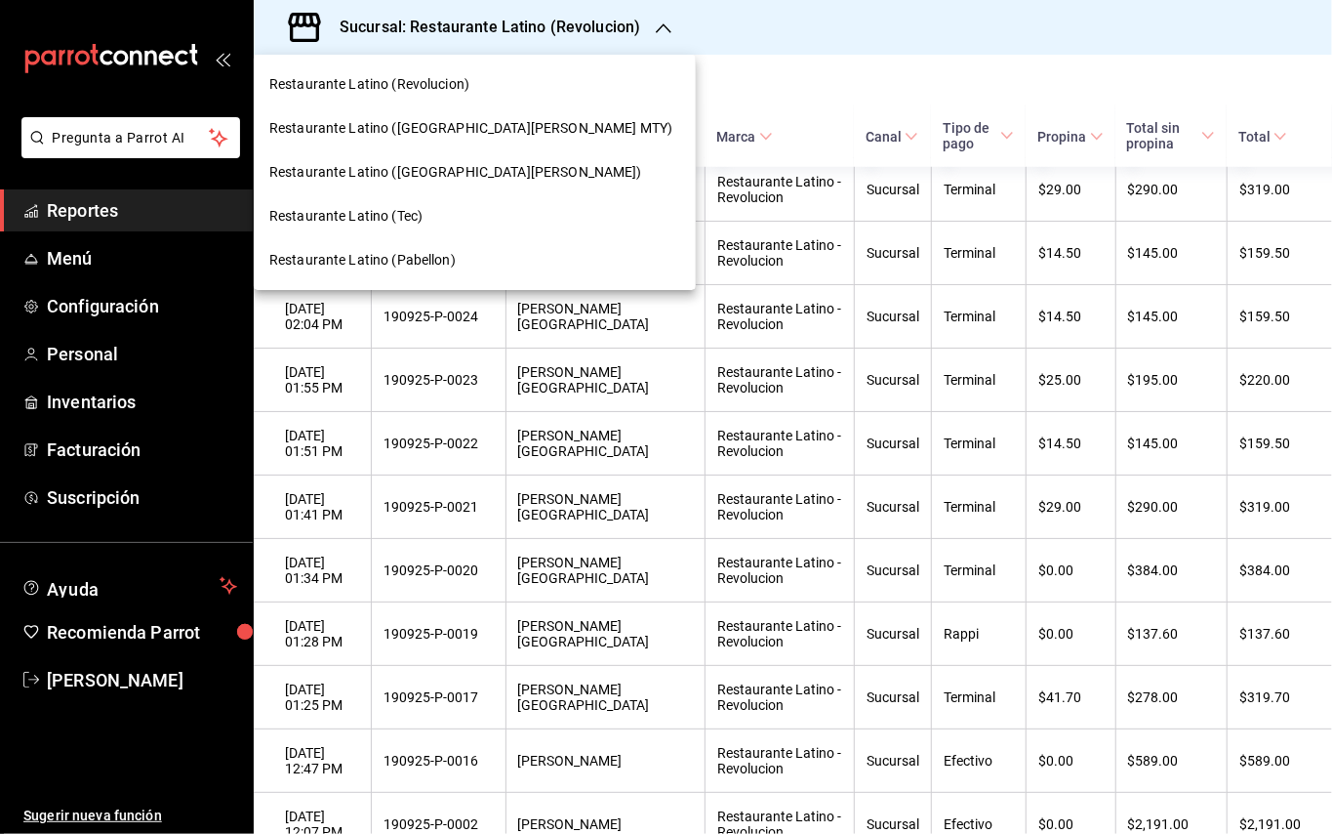
click at [410, 252] on span "Restaurante Latino (Pabellon)" at bounding box center [362, 260] width 186 height 20
